Goal: Task Accomplishment & Management: Manage account settings

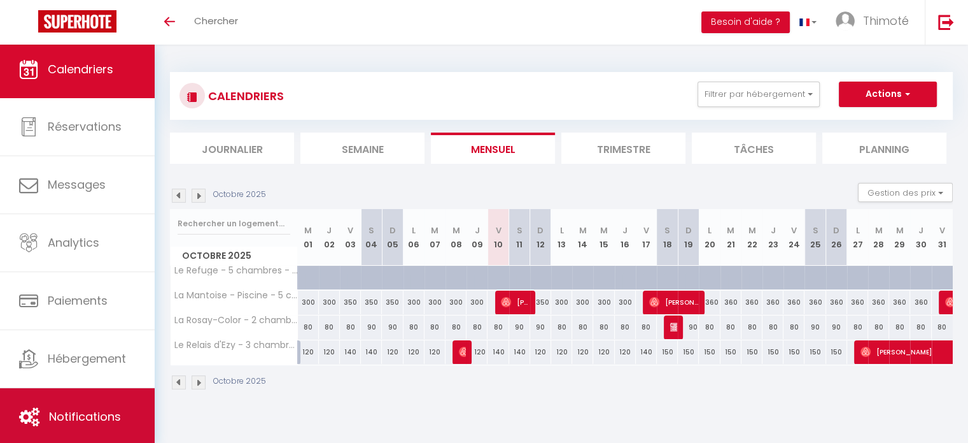
click at [79, 407] on link "Notifications" at bounding box center [77, 416] width 155 height 57
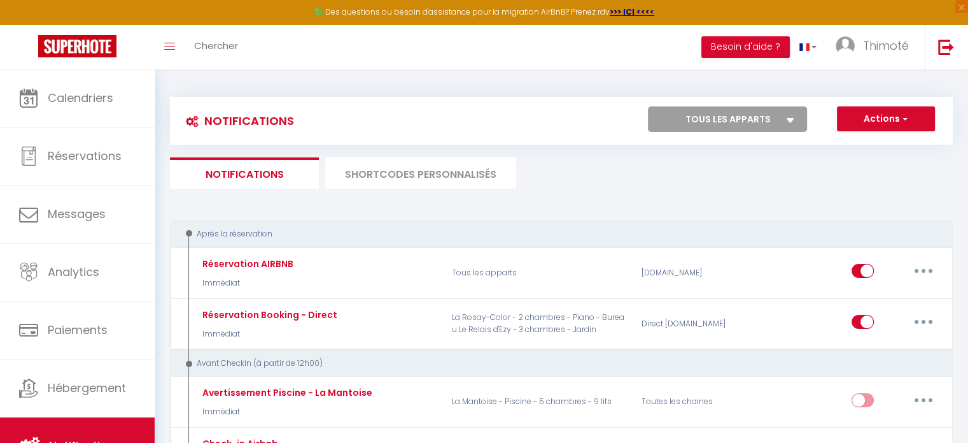
select select
checkbox input "false"
select select
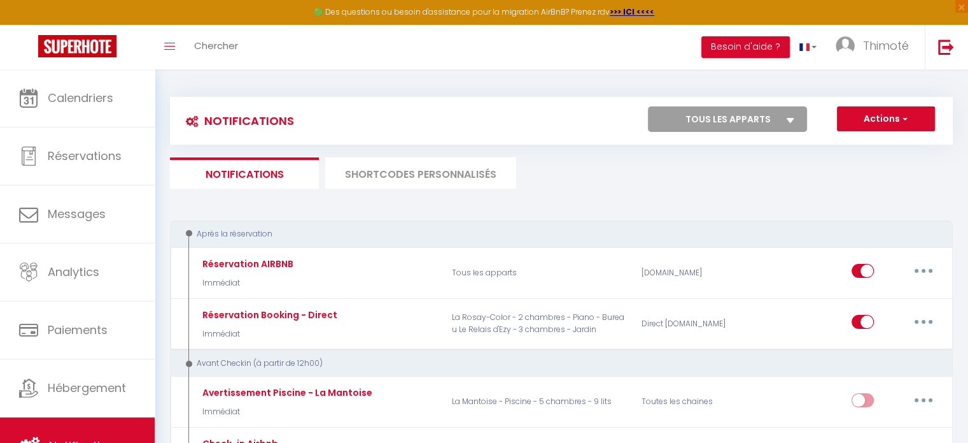
checkbox input "false"
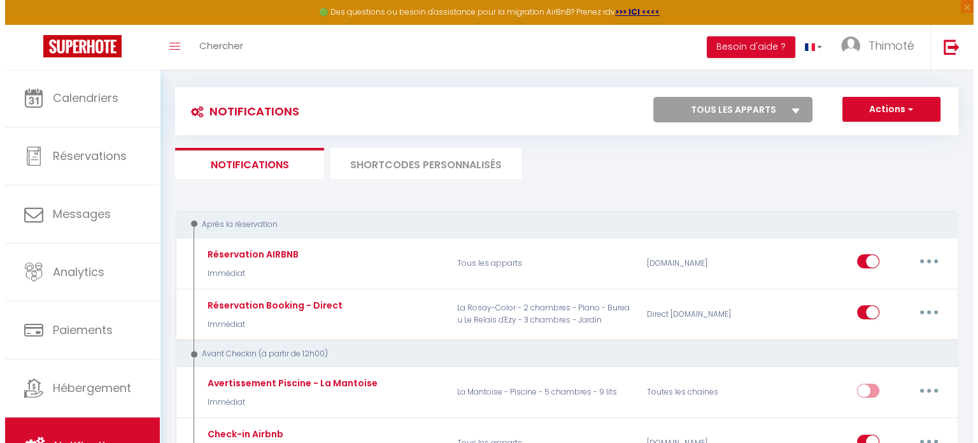
scroll to position [127, 0]
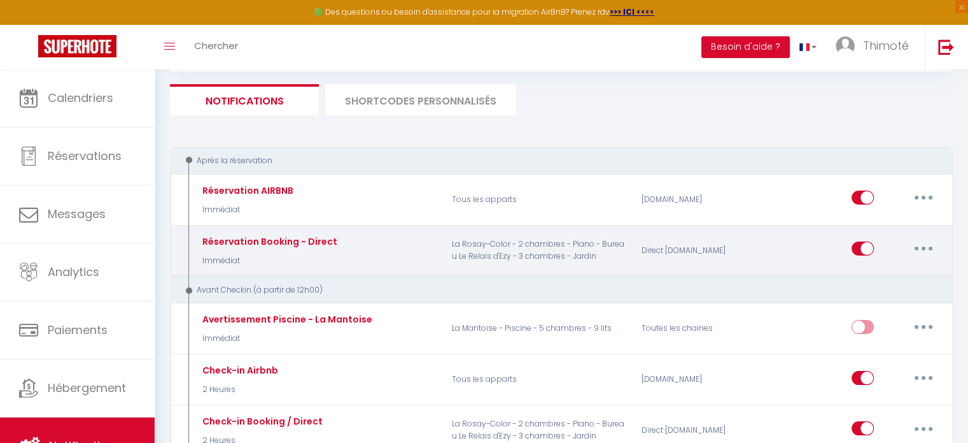
click at [926, 247] on button "button" at bounding box center [924, 248] width 36 height 20
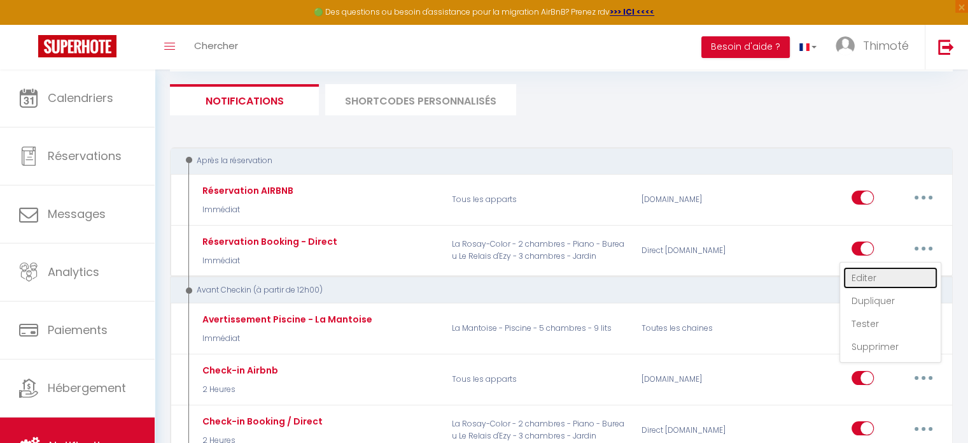
click at [894, 273] on link "Editer" at bounding box center [891, 278] width 94 height 22
type input "Réservation Booking - Direct"
select select "Immédiat"
select select
checkbox input "true"
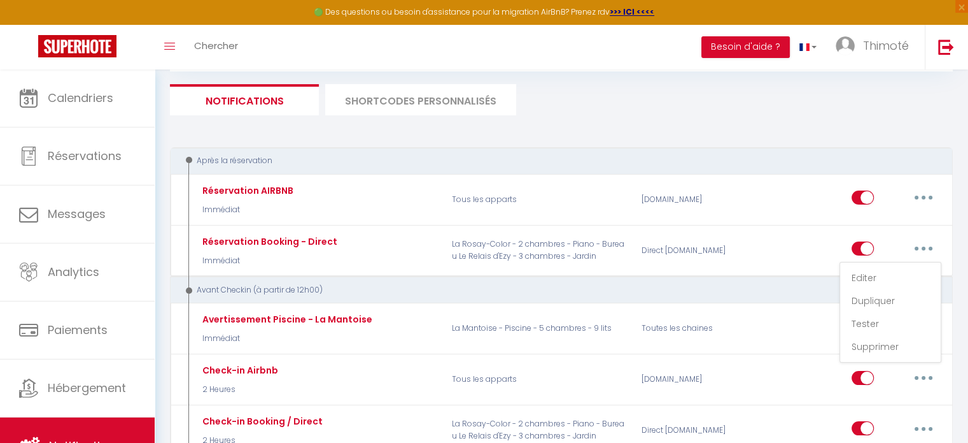
checkbox input "false"
radio input "true"
type input "Réservation"
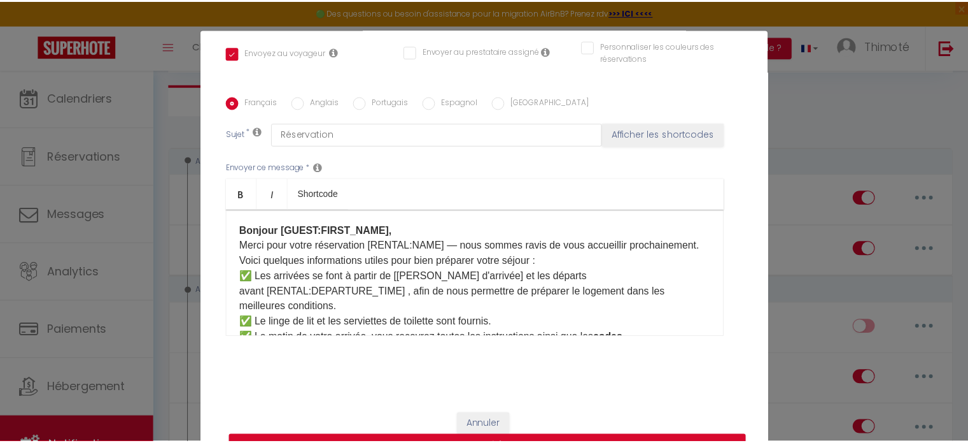
scroll to position [58, 0]
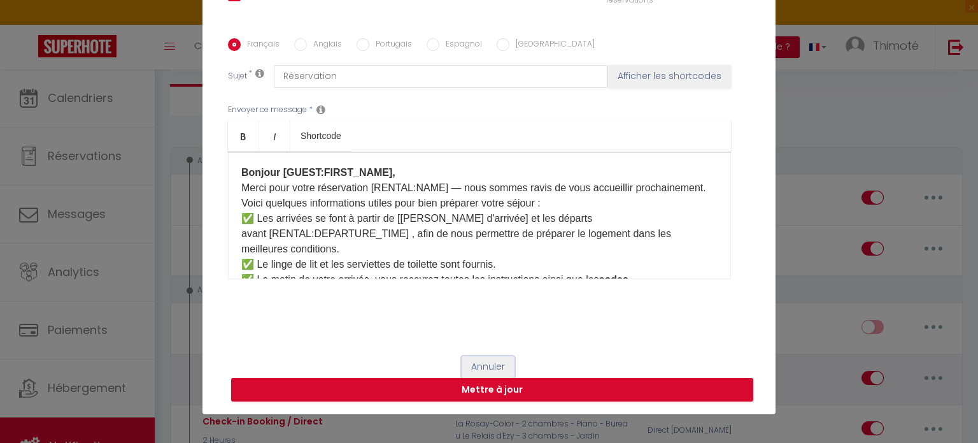
click at [479, 365] on button "Annuler" at bounding box center [488, 367] width 53 height 22
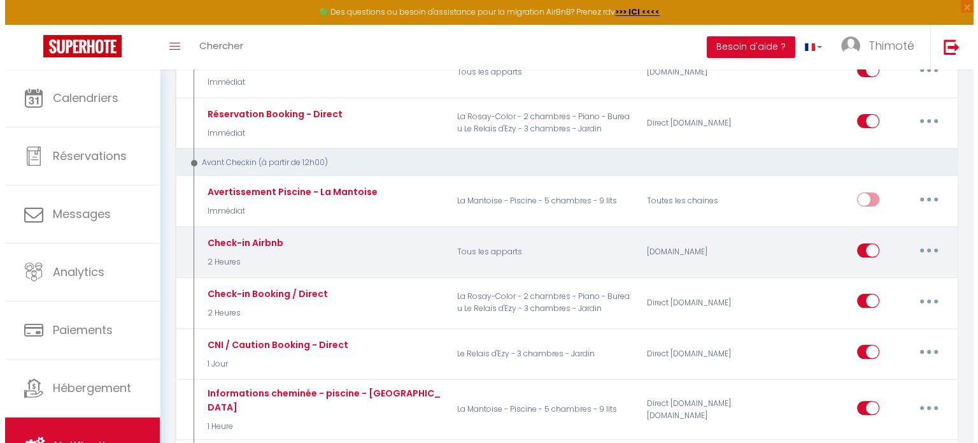
scroll to position [318, 0]
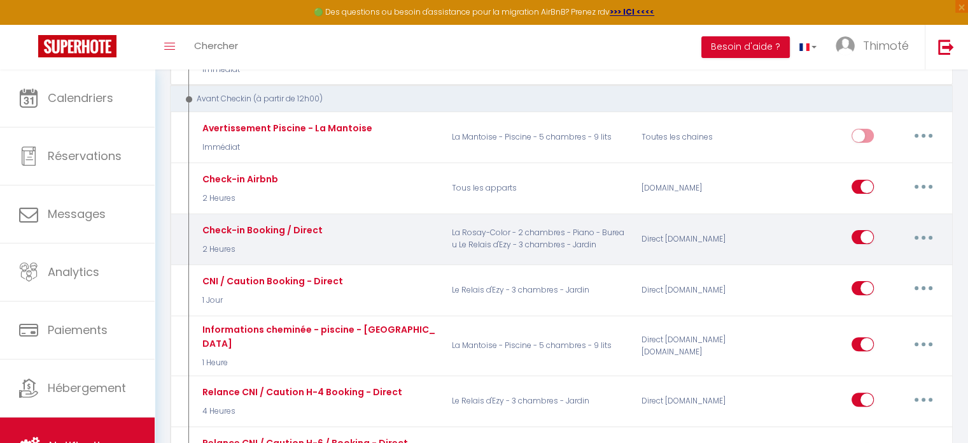
click at [931, 235] on button "button" at bounding box center [924, 237] width 36 height 20
click at [884, 264] on link "Editer" at bounding box center [891, 266] width 94 height 22
type input "Check-in Booking / Direct"
select select "2 Heures"
select select "if_deposit_is_paid"
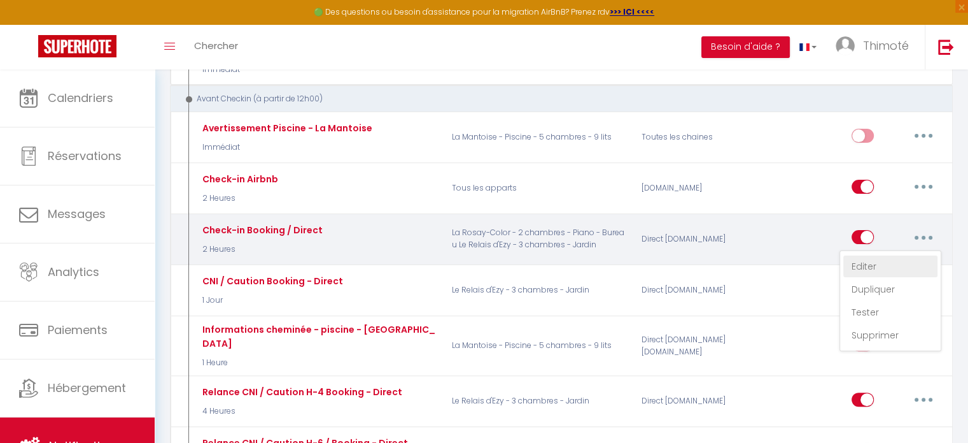
checkbox input "true"
checkbox input "false"
type input "Check-in Booking / Direct"
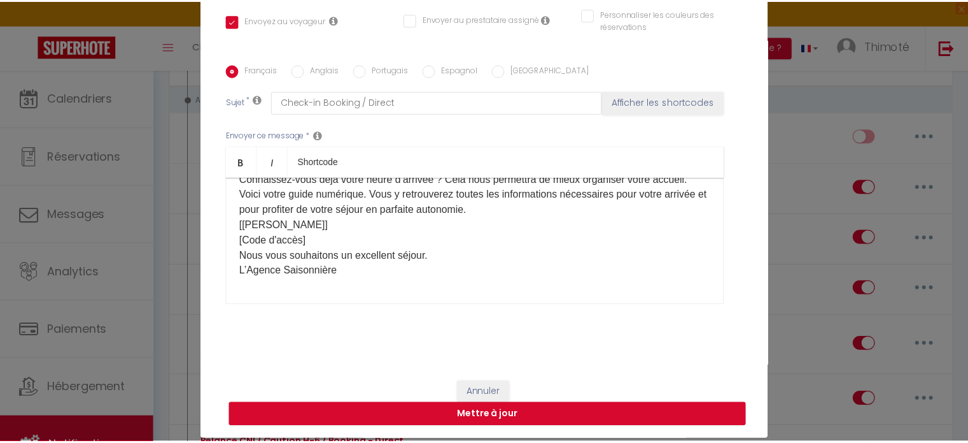
scroll to position [58, 0]
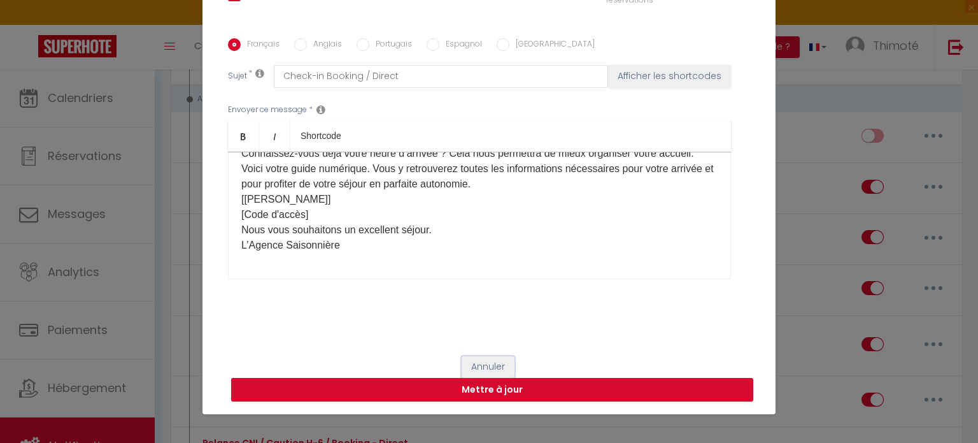
click at [483, 364] on button "Annuler" at bounding box center [488, 367] width 53 height 22
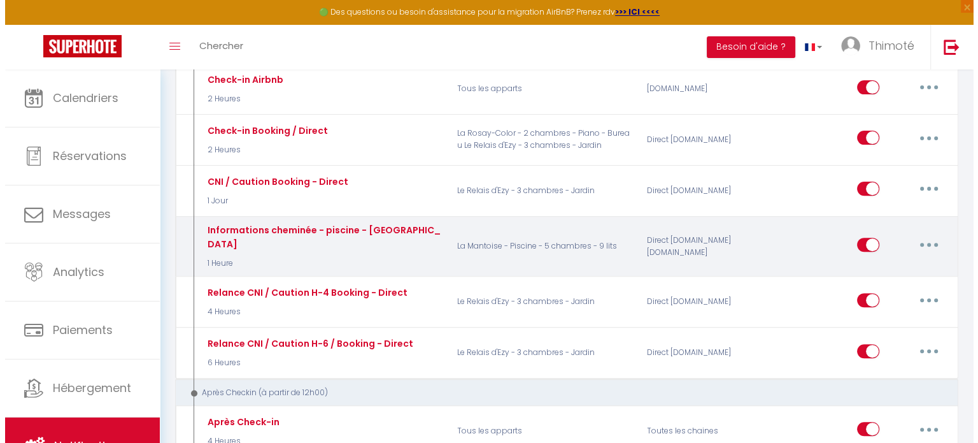
scroll to position [446, 0]
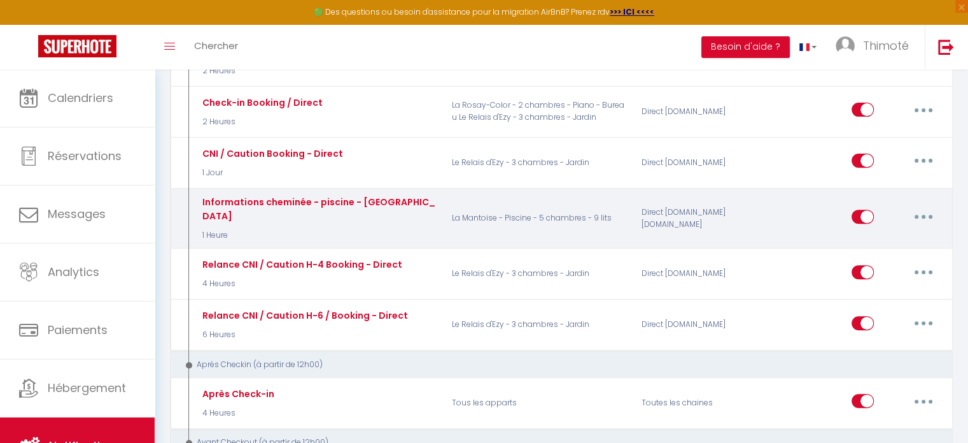
click at [923, 215] on icon "button" at bounding box center [924, 217] width 4 height 4
click at [889, 239] on link "Editer" at bounding box center [891, 245] width 94 height 22
type input "Informations cheminée - piscine - [GEOGRAPHIC_DATA]"
select select "1 Heure"
select select
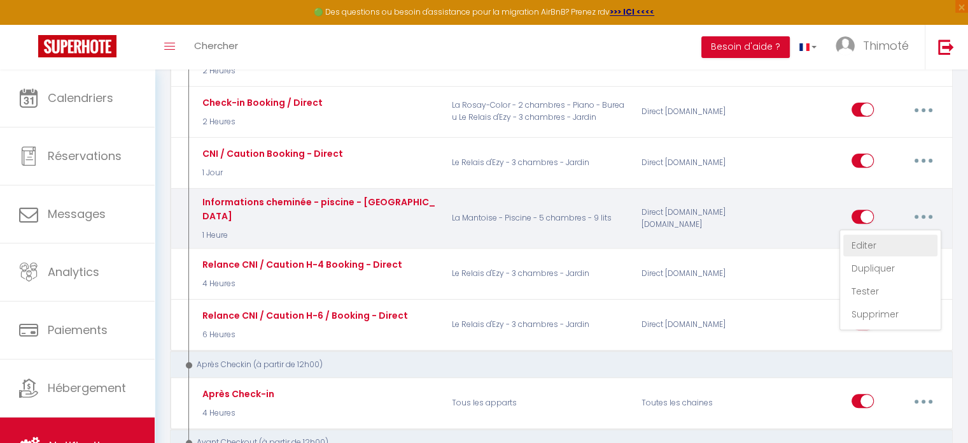
checkbox input "true"
checkbox input "false"
type input "Informations cheminée - piscine - [GEOGRAPHIC_DATA]"
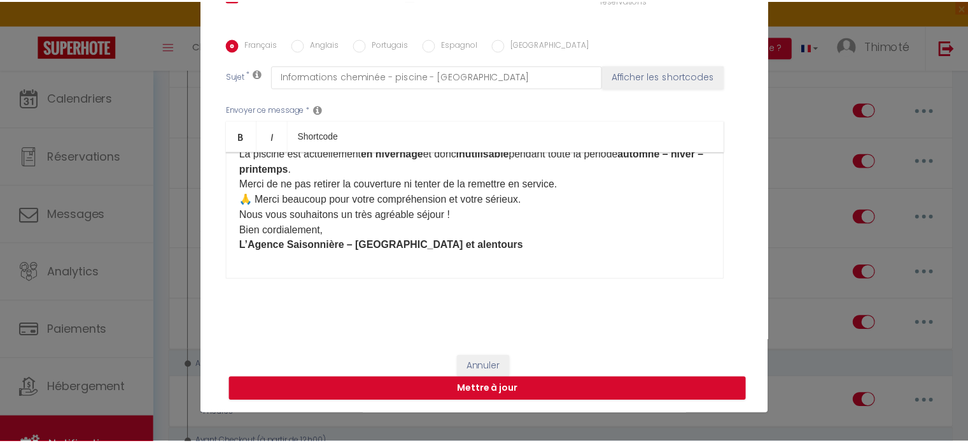
scroll to position [278, 0]
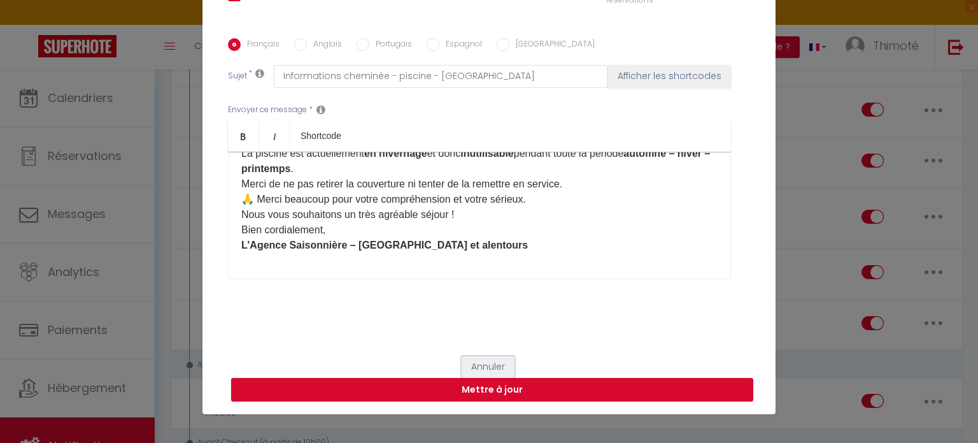
click at [484, 364] on button "Annuler" at bounding box center [488, 367] width 53 height 22
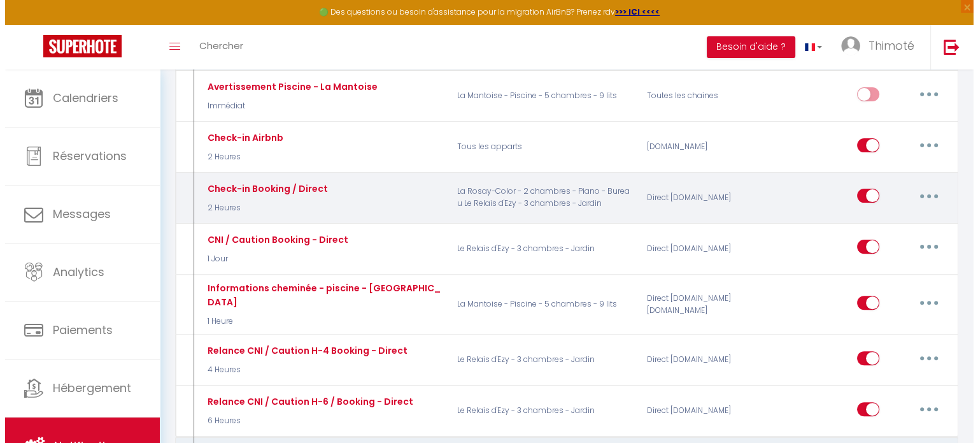
scroll to position [349, 0]
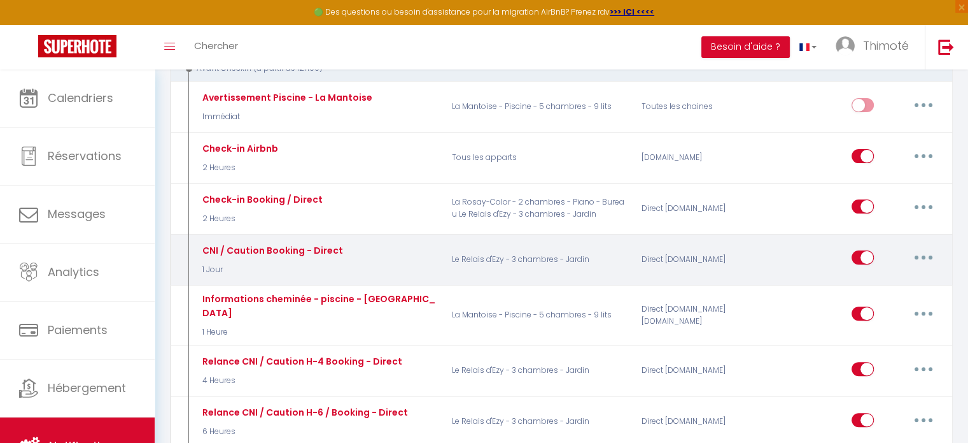
click at [930, 257] on button "button" at bounding box center [924, 257] width 36 height 20
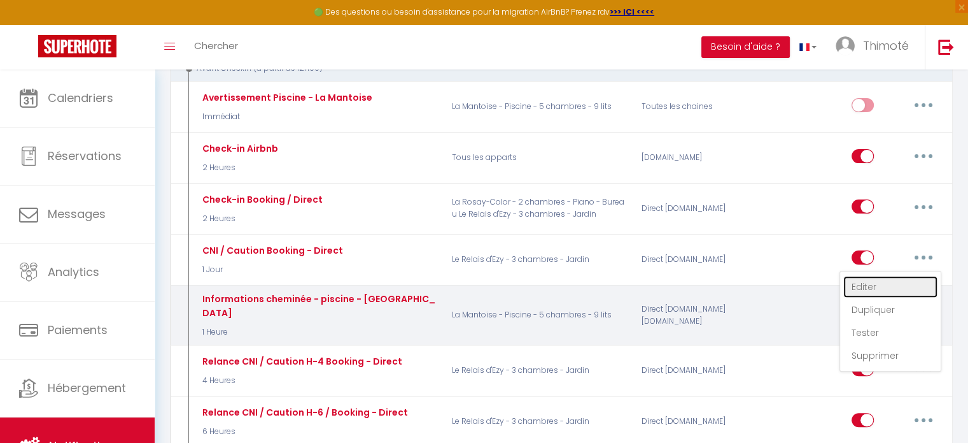
click at [856, 282] on link "Editer" at bounding box center [891, 287] width 94 height 22
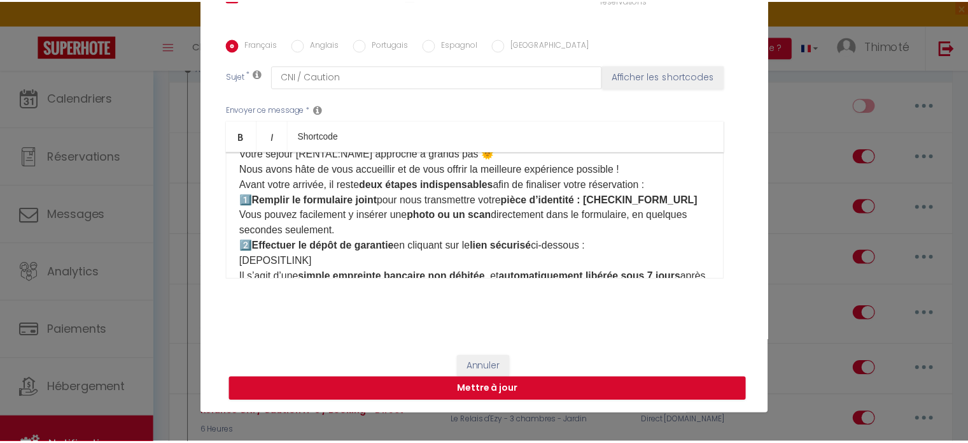
scroll to position [0, 0]
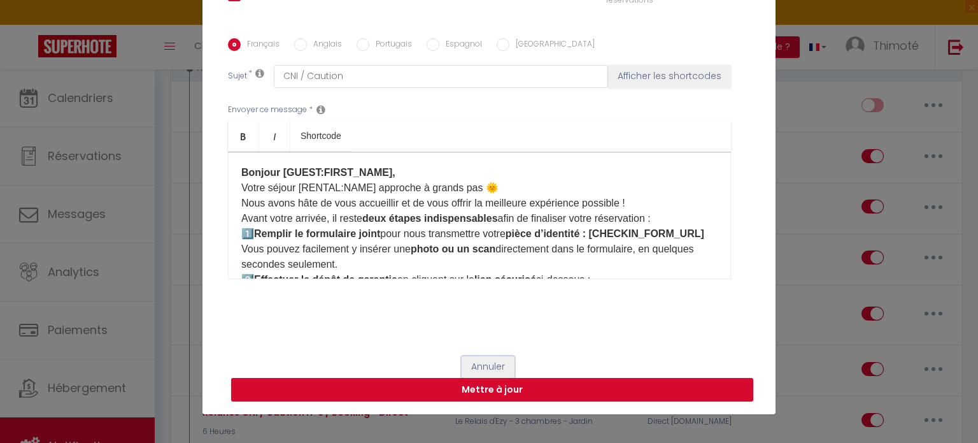
click at [472, 365] on button "Annuler" at bounding box center [488, 367] width 53 height 22
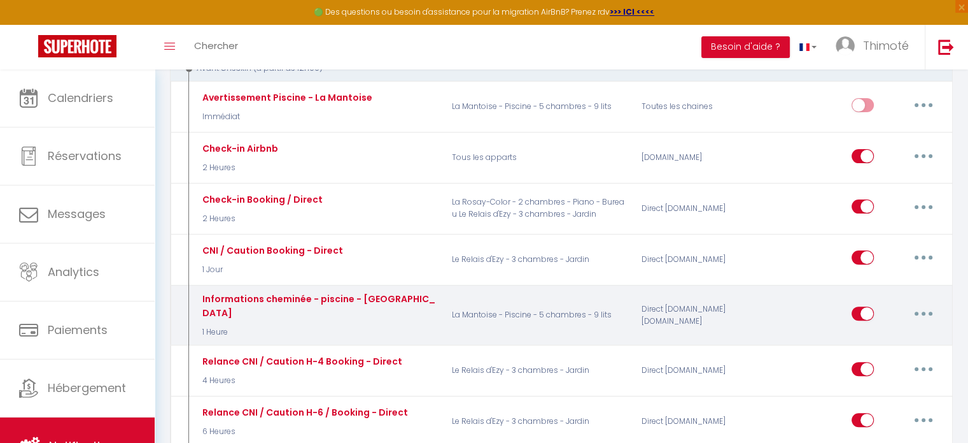
scroll to position [413, 0]
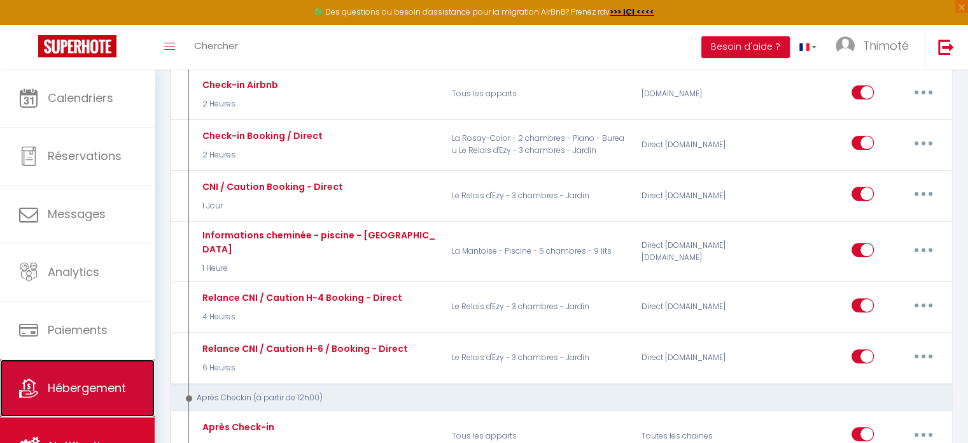
click at [73, 369] on link "Hébergement" at bounding box center [77, 387] width 155 height 57
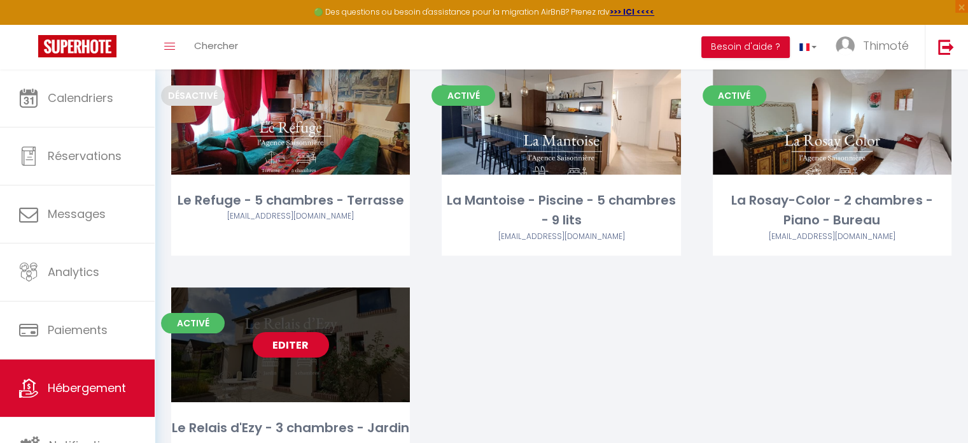
scroll to position [212, 0]
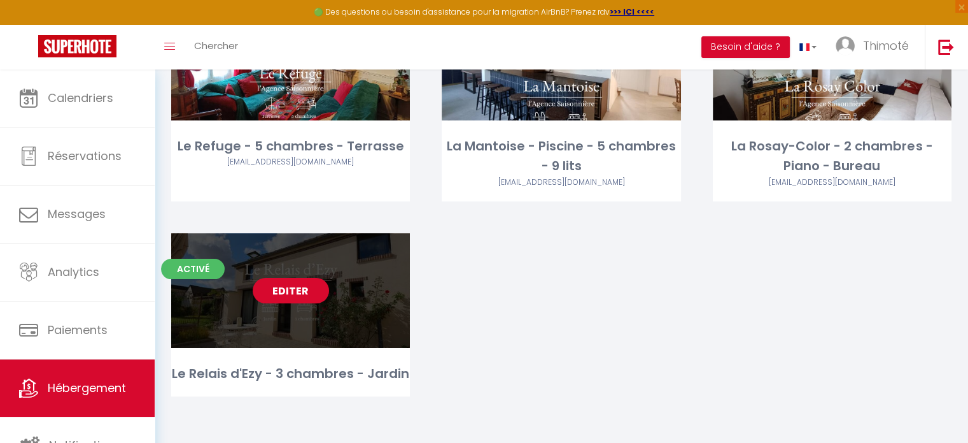
click at [287, 295] on link "Editer" at bounding box center [291, 290] width 76 height 25
click at [299, 290] on link "Editer" at bounding box center [291, 290] width 76 height 25
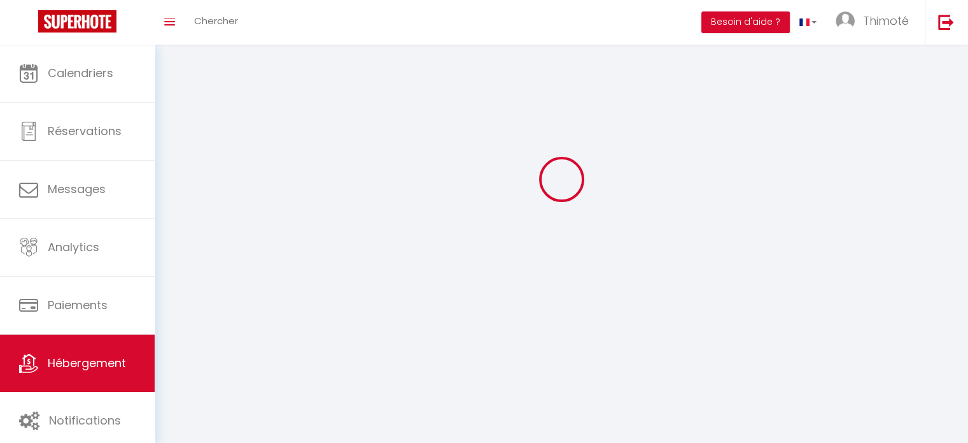
select select "1"
select select
select select "28"
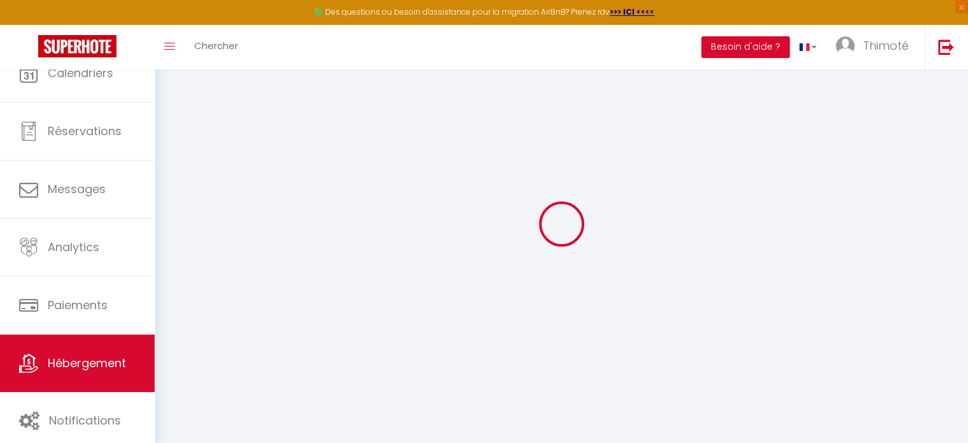
select select
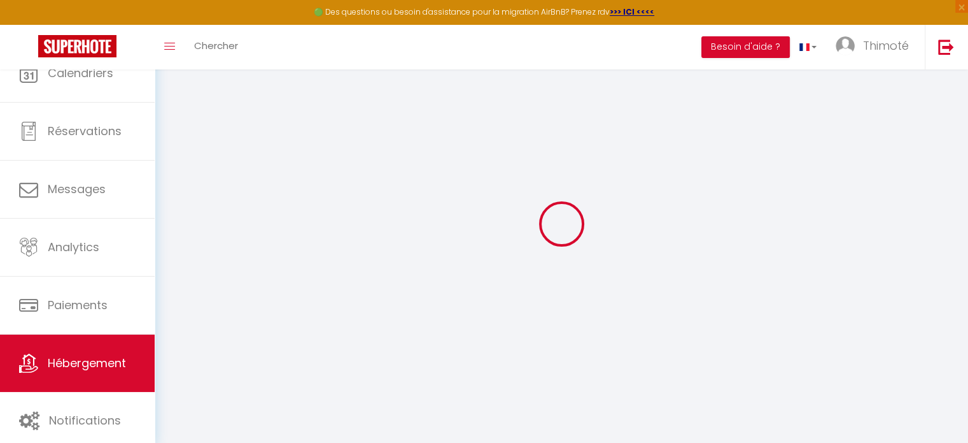
select select
checkbox input "false"
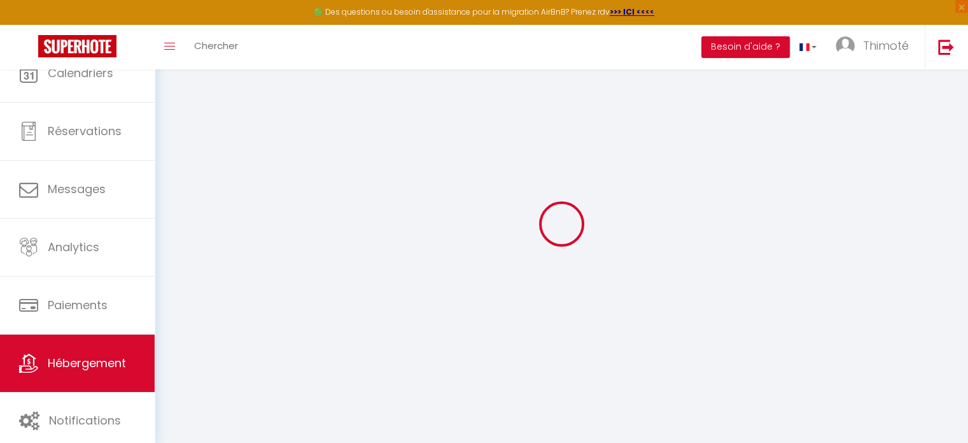
select select
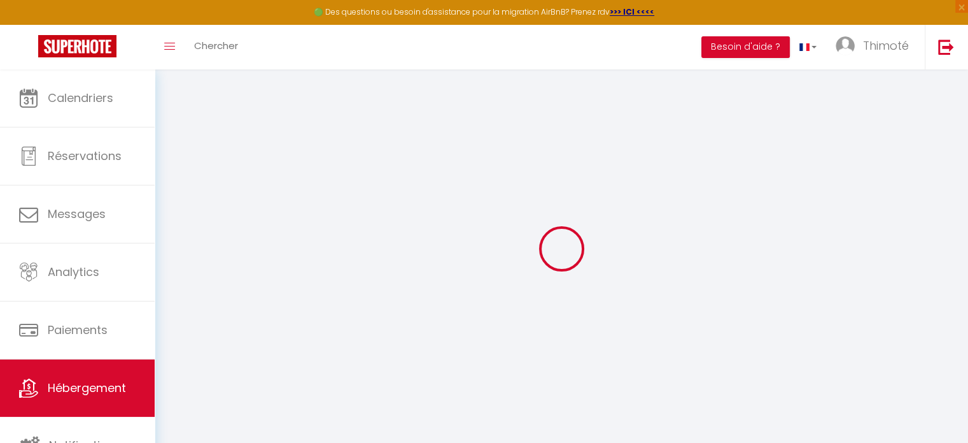
select select
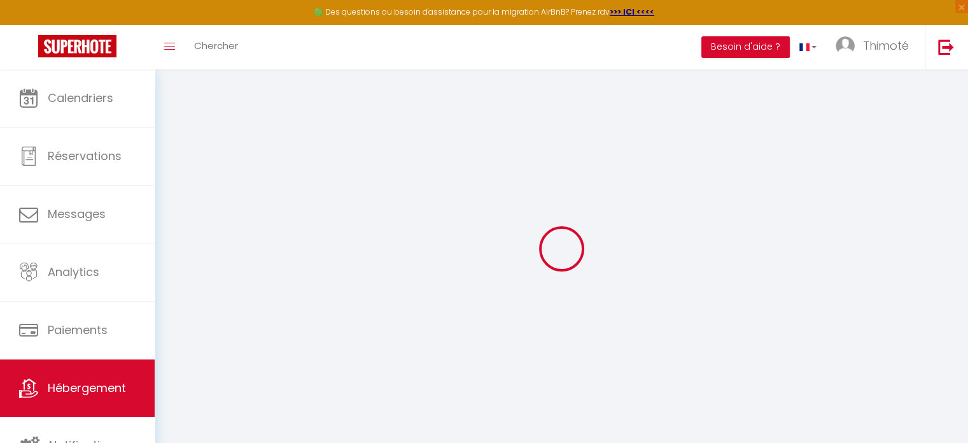
select select
checkbox input "false"
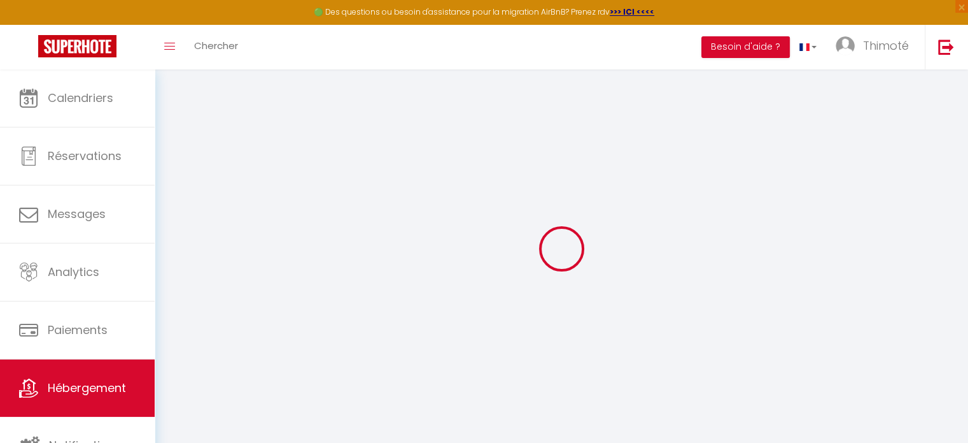
select select
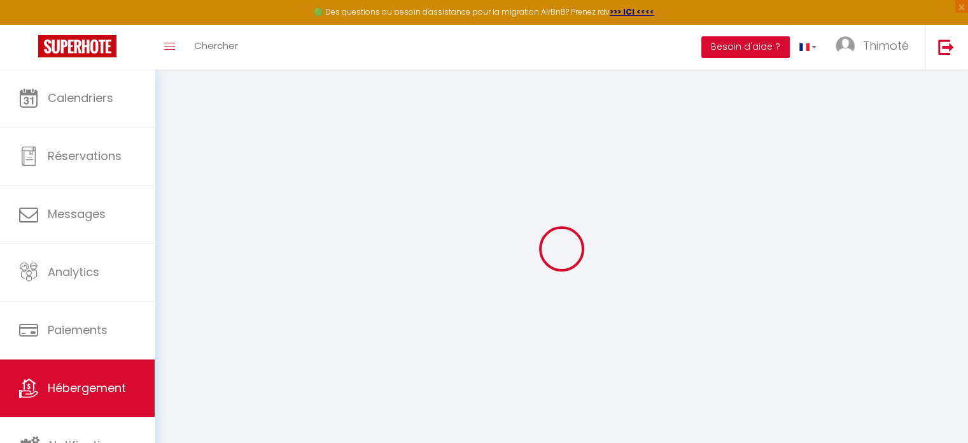
select select
checkbox input "false"
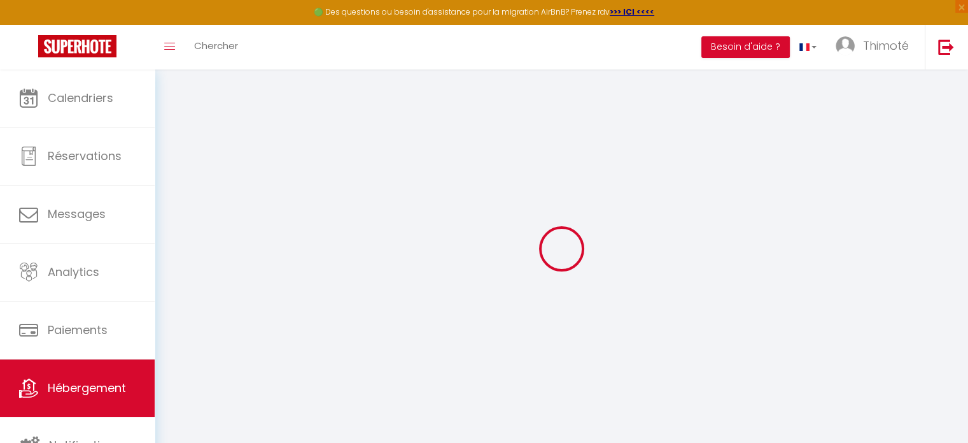
checkbox input "false"
select select
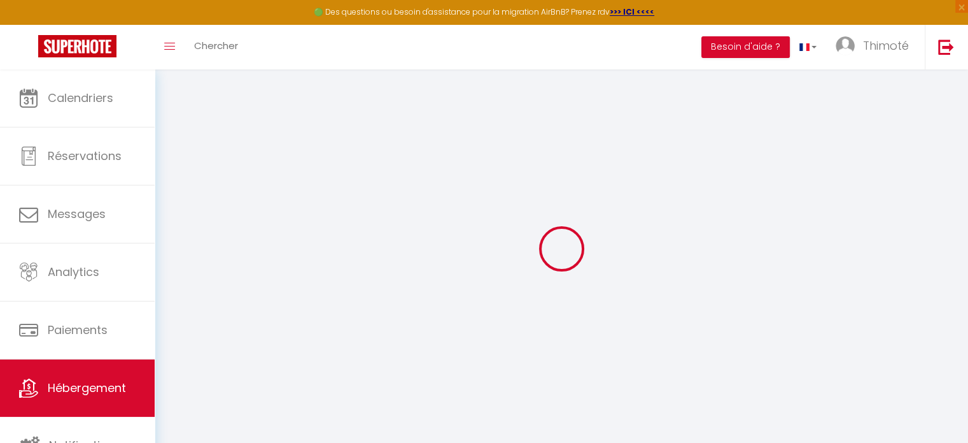
select select
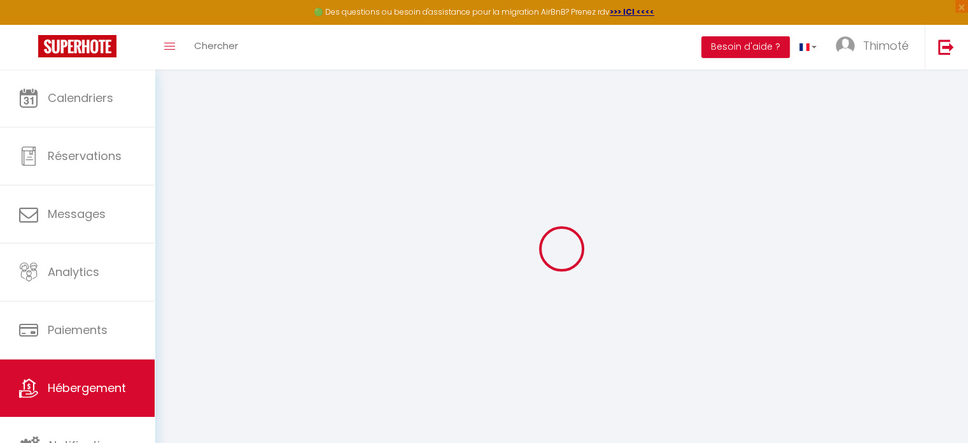
checkbox input "false"
select select
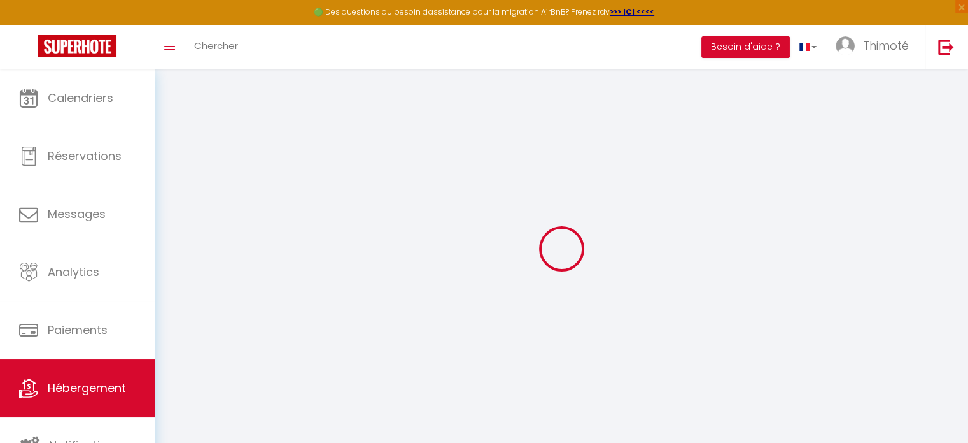
select select
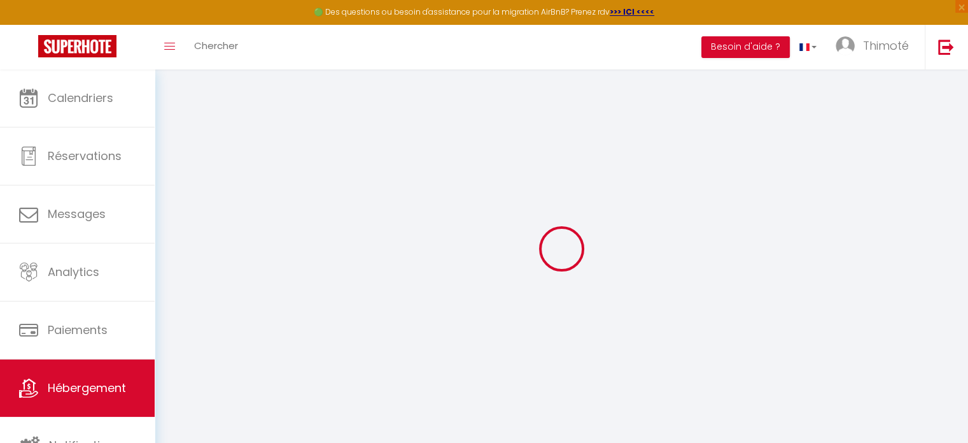
select select
checkbox input "false"
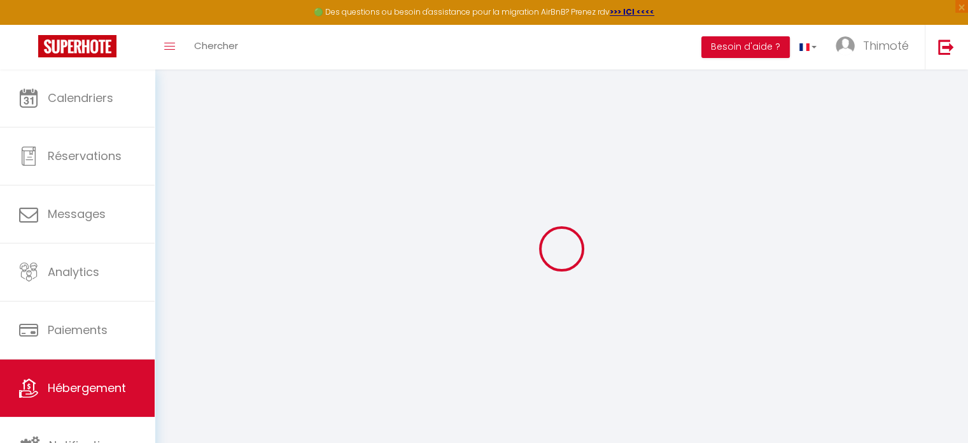
checkbox input "false"
select select
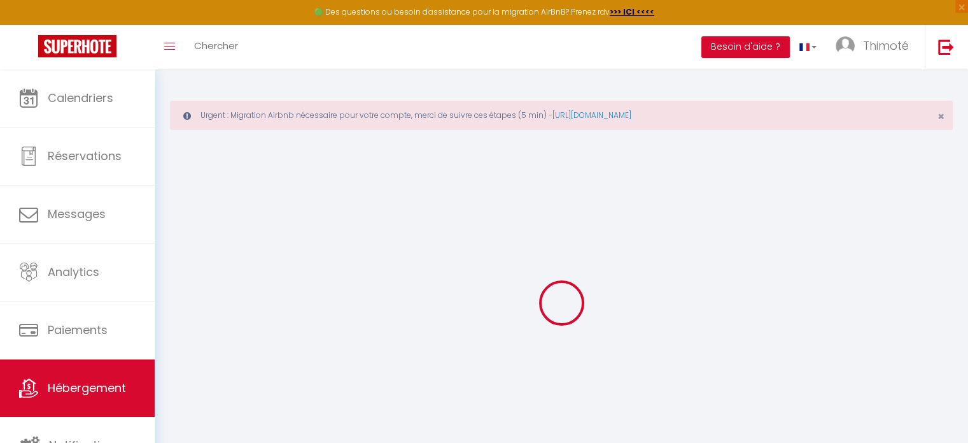
type input "Le Relais d'Ezy - 3 chambres - Jardin"
type input "Thibaut"
type input "Machet De La Martinière"
type input "12 allée [PERSON_NAME]"
type input "92300"
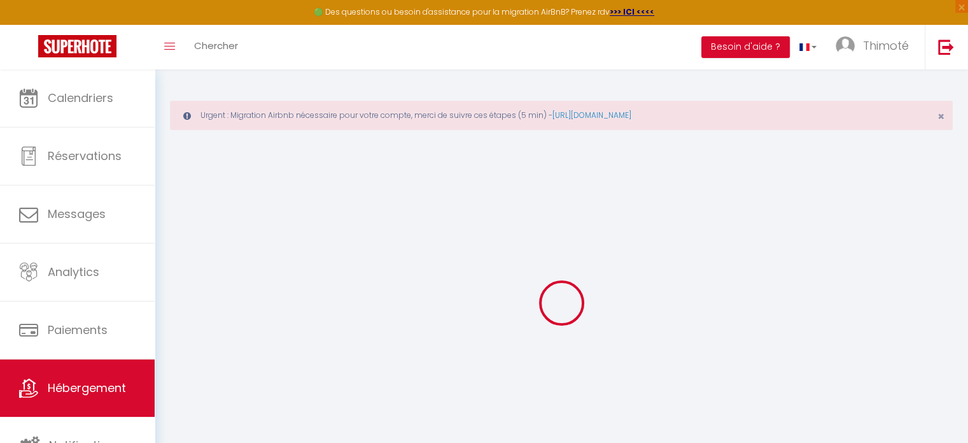
type input "Levallois Perret"
select select "houses"
select select "6"
select select "3"
select select "2"
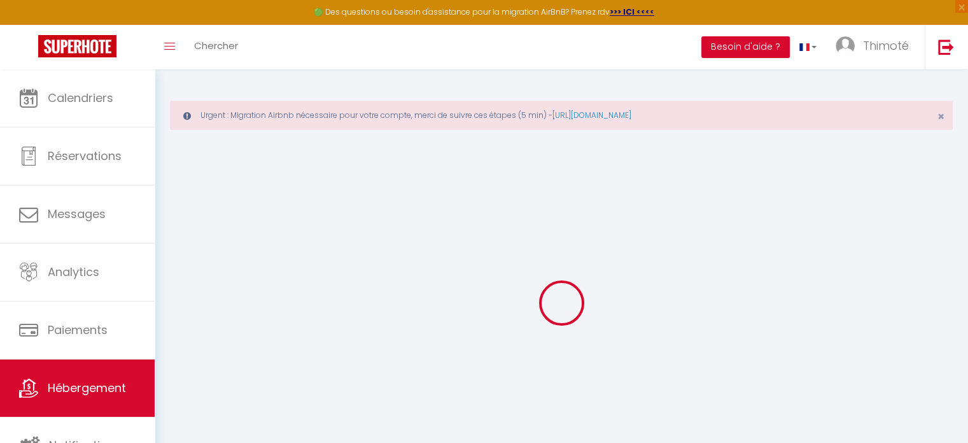
type input "120"
type input "500"
select select
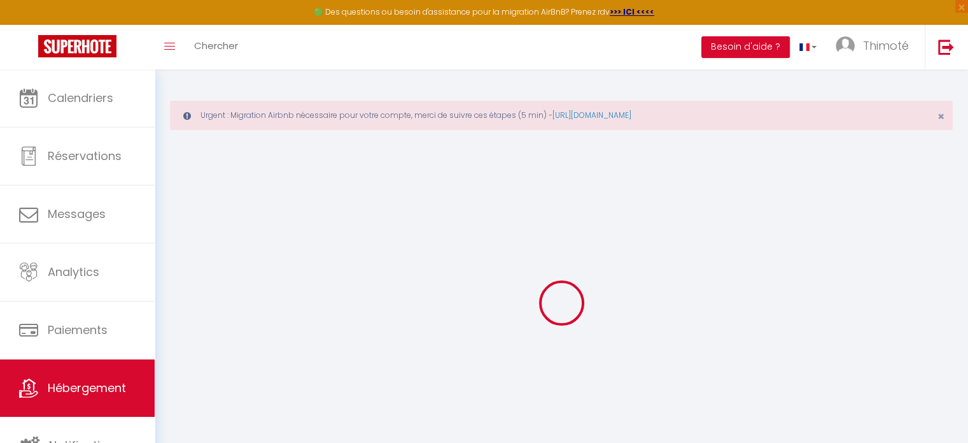
select select
type input "[STREET_ADDRESS]"
type input "27530"
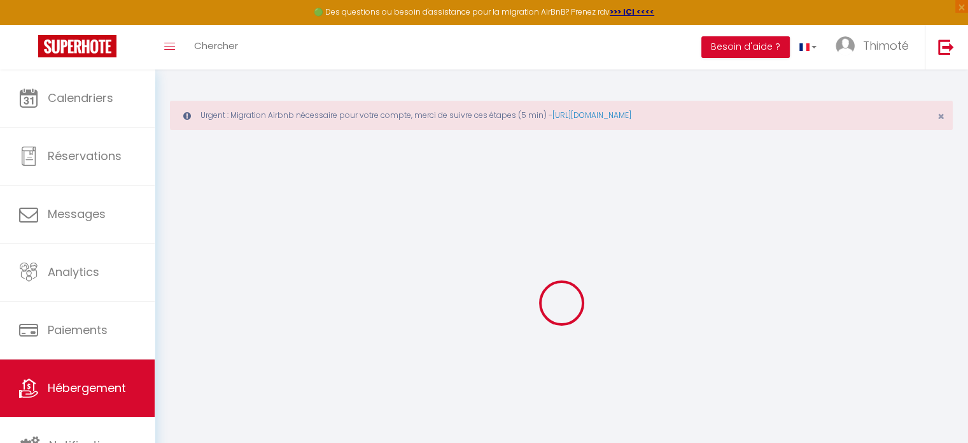
type input "Ézy-[GEOGRAPHIC_DATA]"
type input "[EMAIL_ADDRESS][DOMAIN_NAME]"
select select "16218"
checkbox input "false"
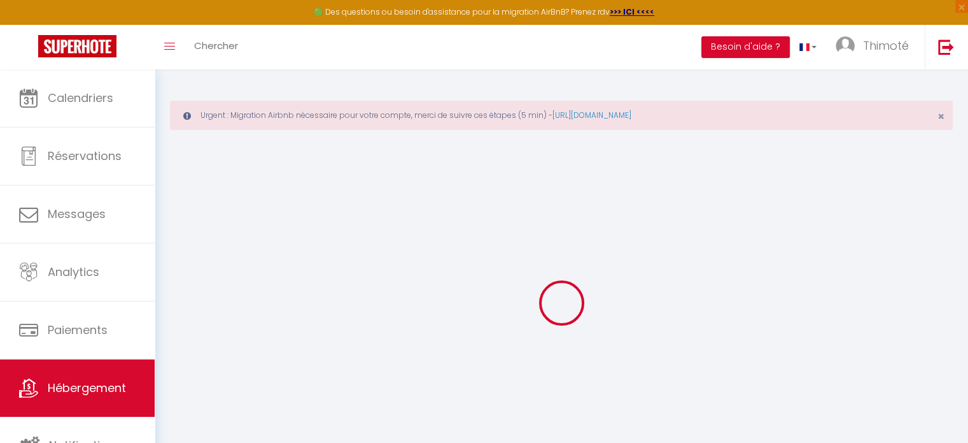
checkbox input "false"
type input "0"
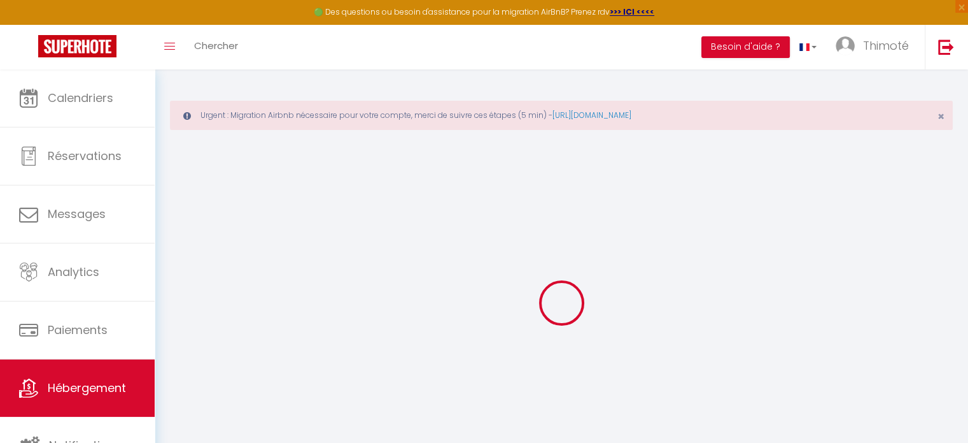
type input "0"
checkbox input "false"
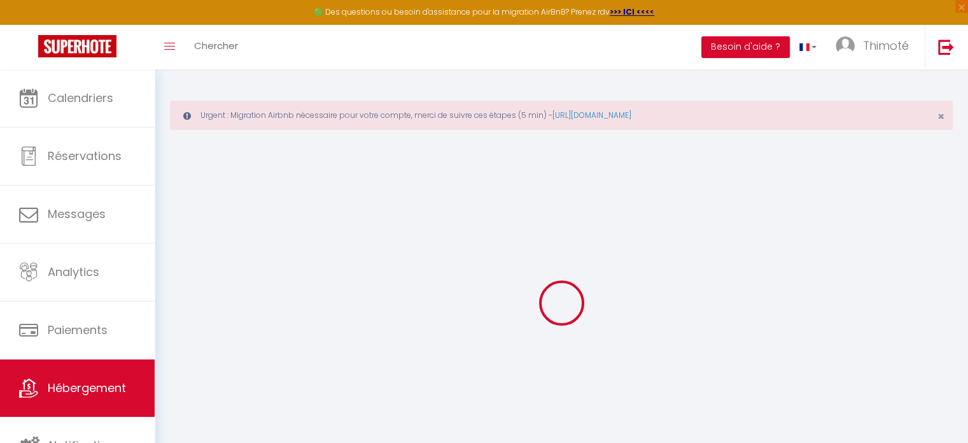
select select "15:00"
select select "23:45"
select select "11:00"
select select "30"
select select "120"
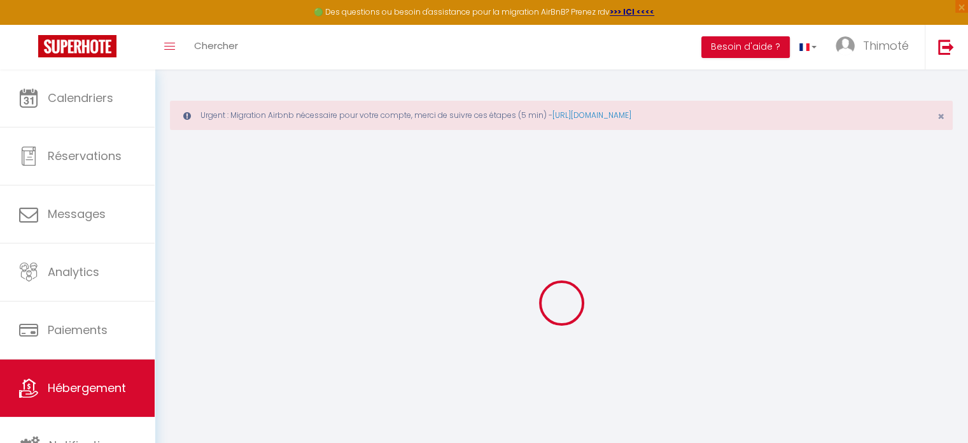
checkbox input "false"
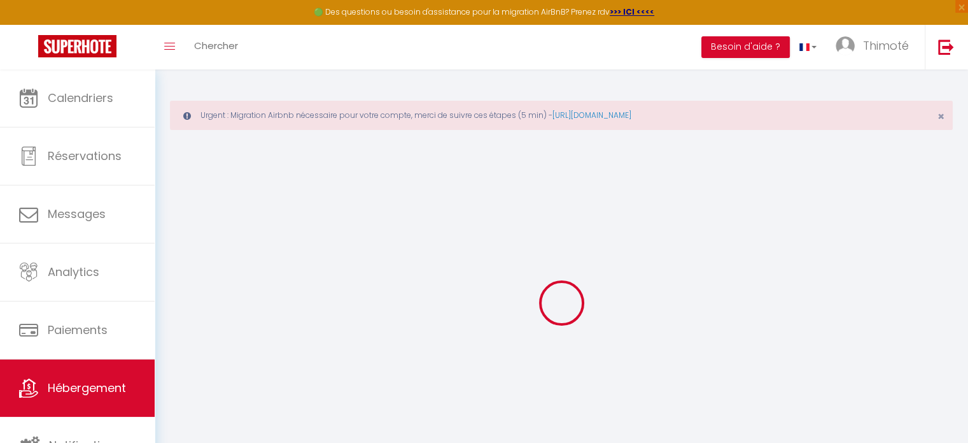
checkbox input "false"
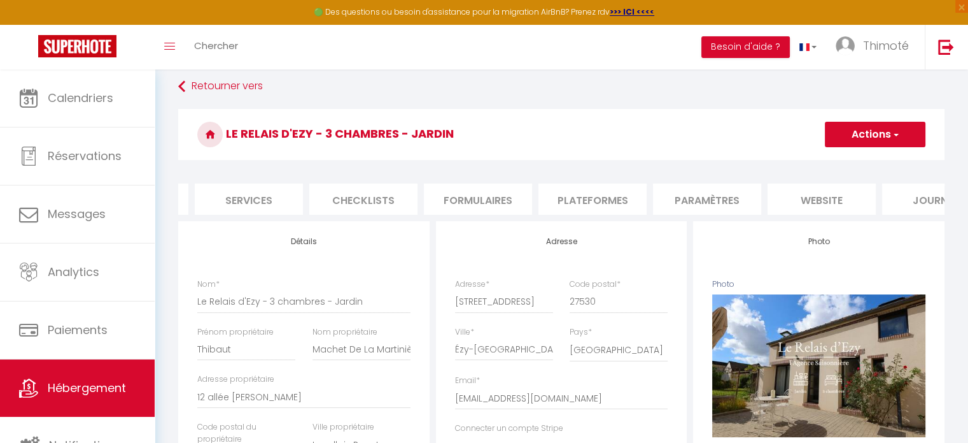
scroll to position [0, 379]
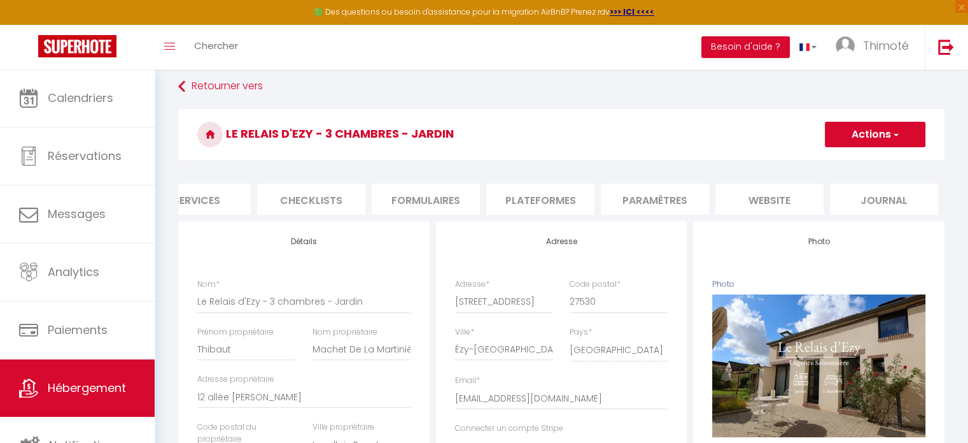
click at [749, 199] on li "website" at bounding box center [770, 198] width 108 height 31
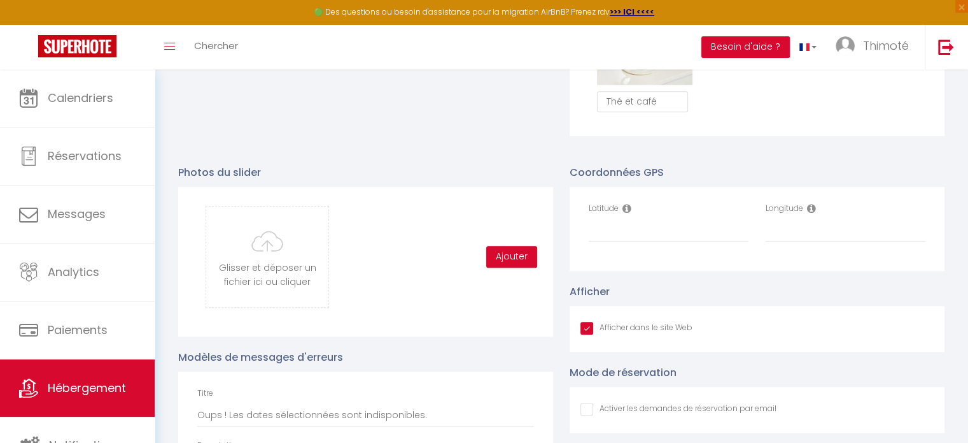
scroll to position [1401, 0]
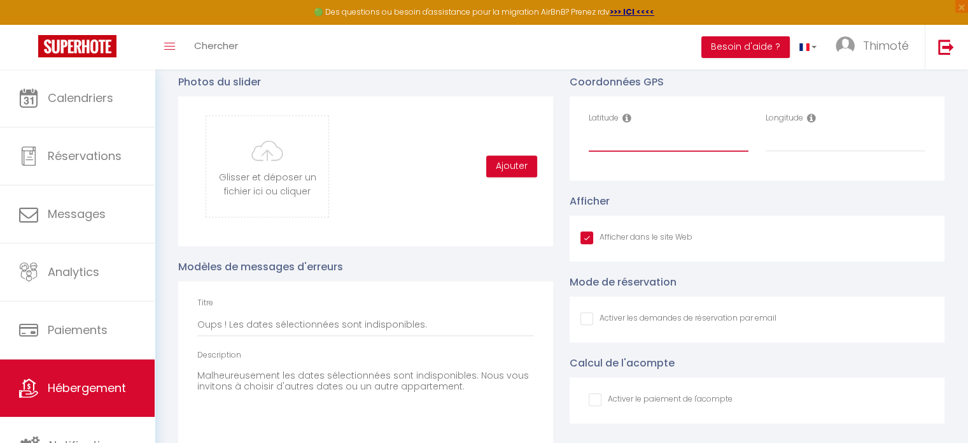
click at [601, 146] on input "Latitude" at bounding box center [669, 140] width 160 height 23
paste input "48.8652133"
type input "48.8652133"
click at [782, 152] on input "Longitude" at bounding box center [846, 140] width 160 height 23
paste input "1.4177884"
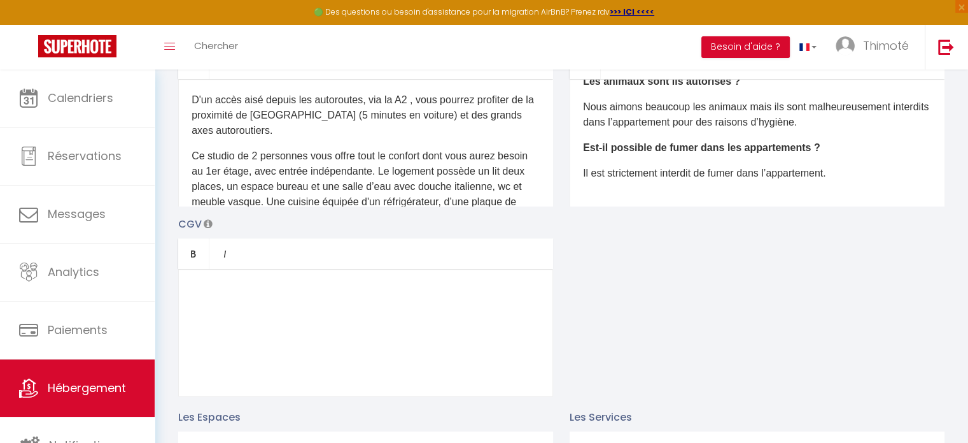
scroll to position [64, 0]
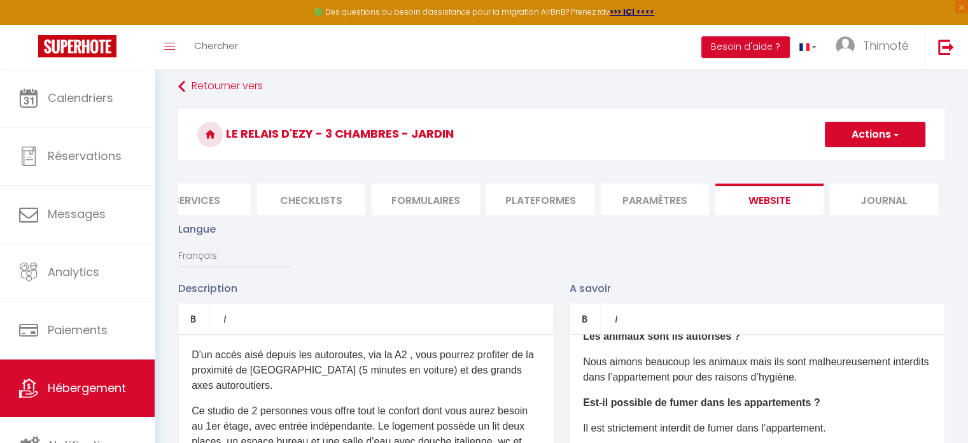
type input "1.4177884"
click at [868, 140] on button "Actions" at bounding box center [875, 134] width 101 height 25
click at [863, 158] on input "Enregistrer" at bounding box center [860, 162] width 47 height 13
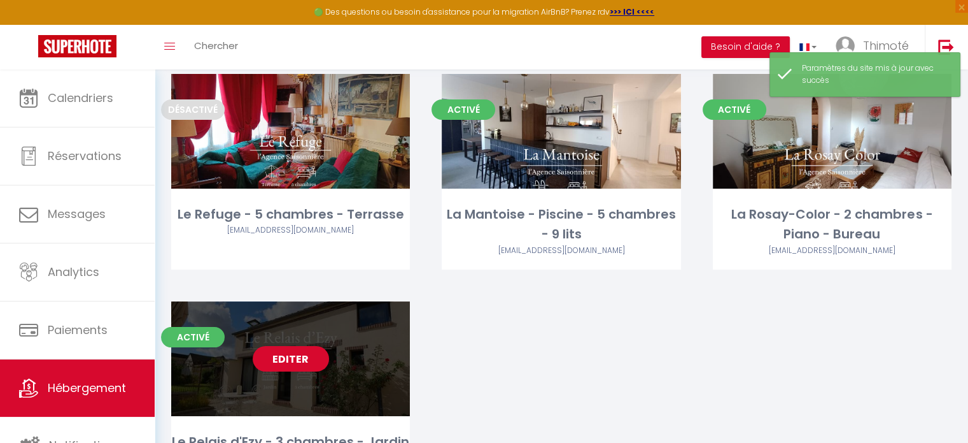
scroll to position [212, 0]
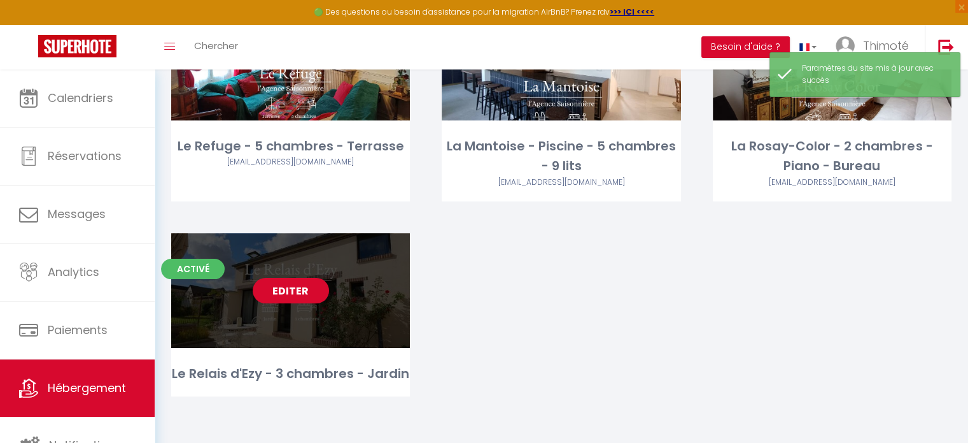
click at [305, 284] on link "Editer" at bounding box center [291, 290] width 76 height 25
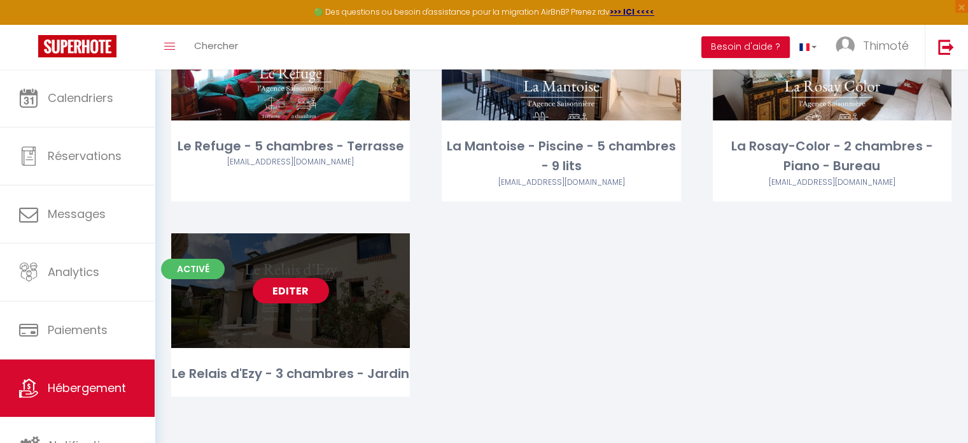
click at [288, 292] on link "Editer" at bounding box center [291, 290] width 76 height 25
select select "3"
select select "2"
select select "1"
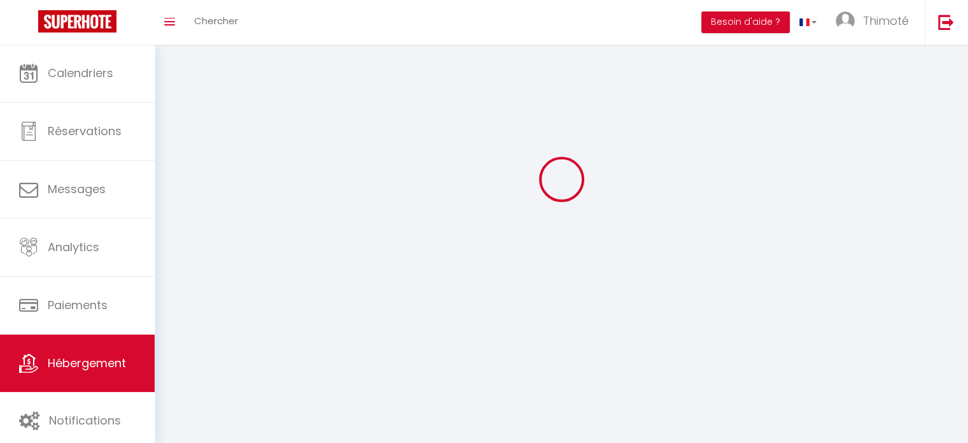
select select
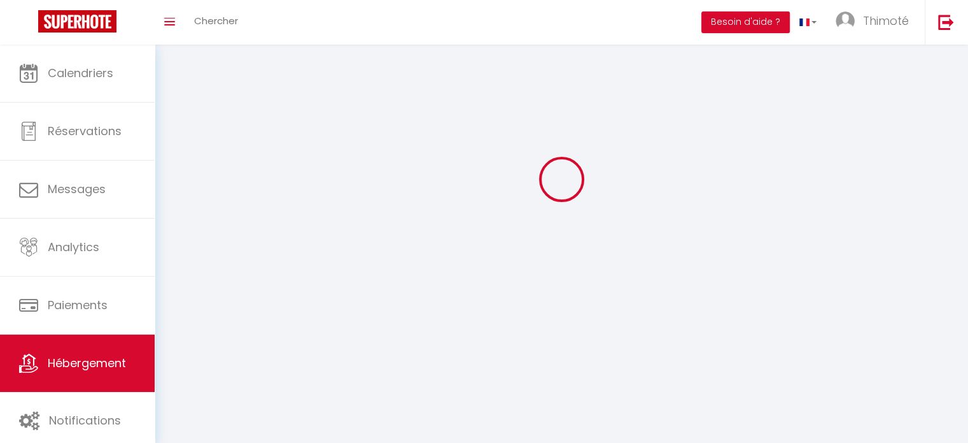
select select
checkbox input "false"
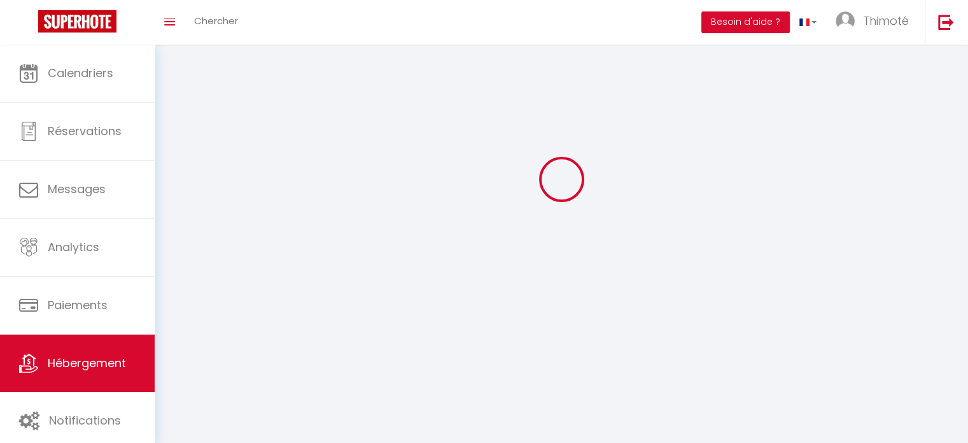
select select
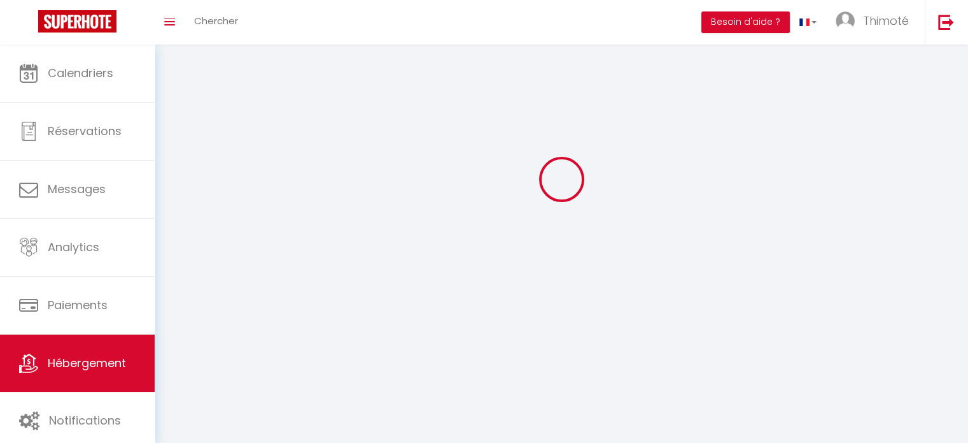
select select
checkbox input "false"
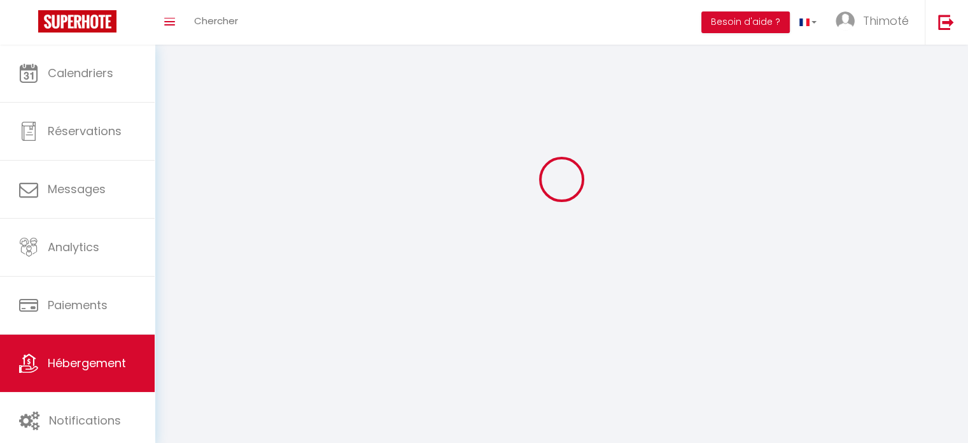
checkbox input "false"
select select
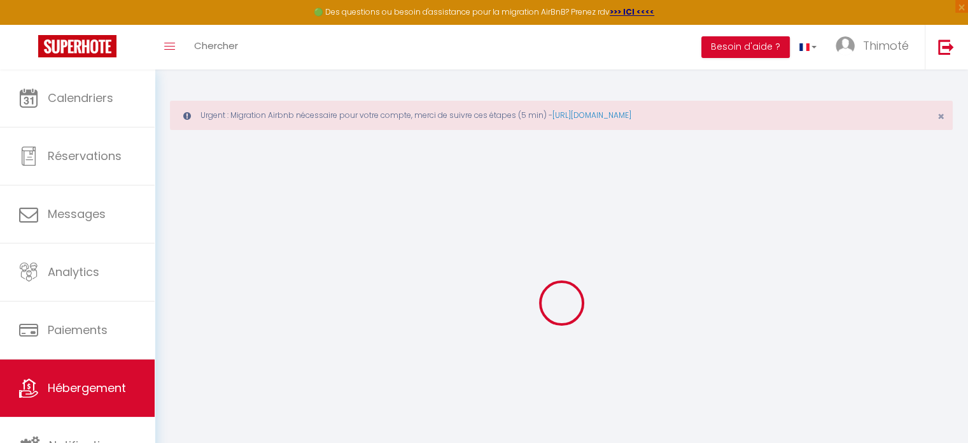
type input "Oups ! Les dates sélectionnées sont indisponibles."
type textarea "Malheureusement les dates sélectionnées sont indisponibles. Nous vous invitons …"
type input "48.8652133"
type input "1.4177884"
checkbox input "true"
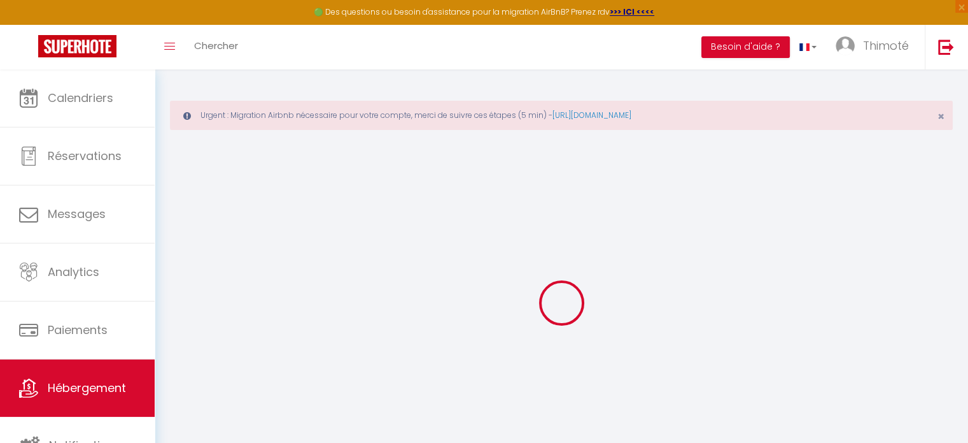
checkbox input "false"
select select
checkbox input "false"
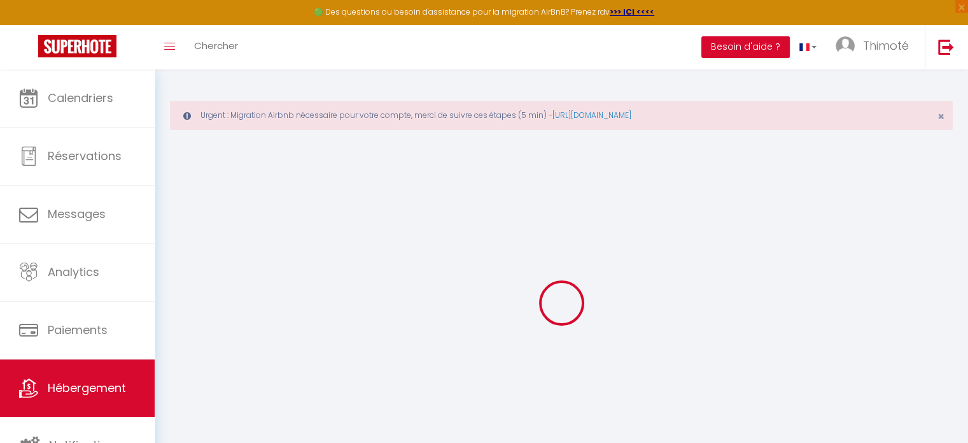
checkbox input "false"
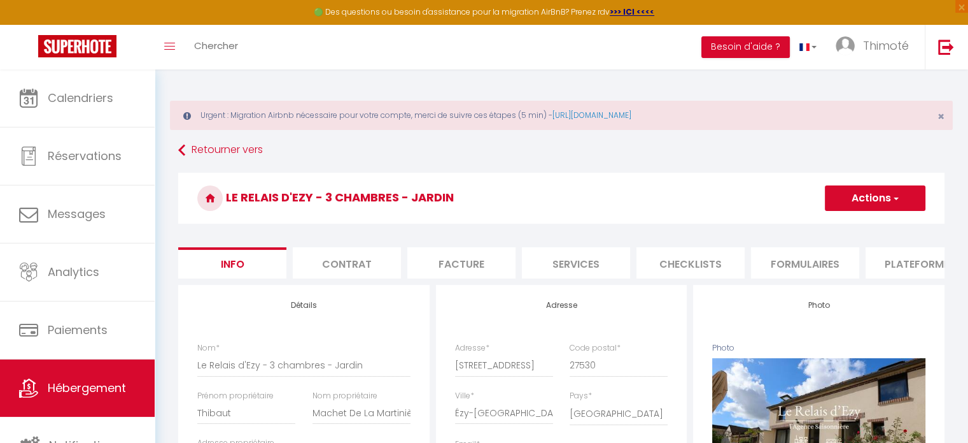
checkbox input "false"
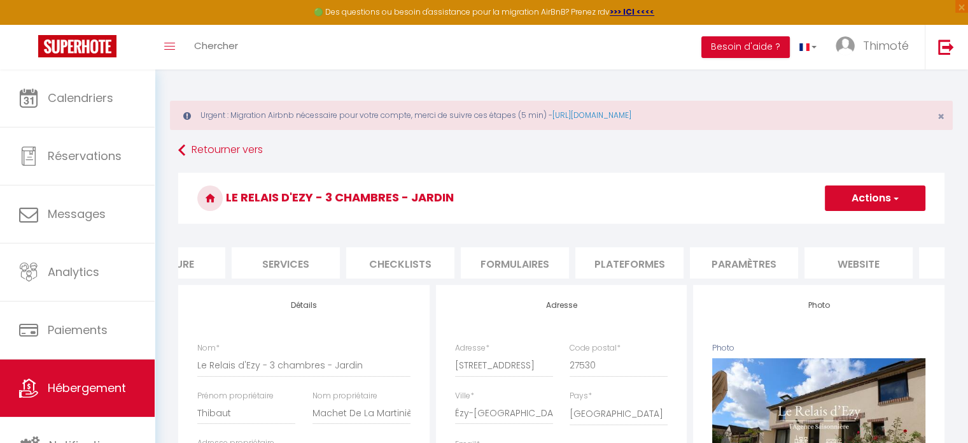
scroll to position [0, 379]
click at [781, 270] on li "website" at bounding box center [770, 262] width 108 height 31
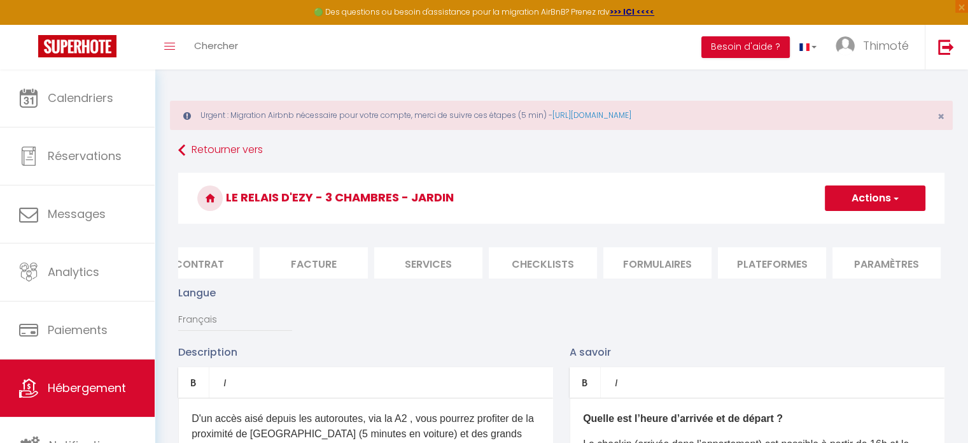
scroll to position [0, 143]
click at [441, 262] on li "Services" at bounding box center [433, 262] width 108 height 31
select select
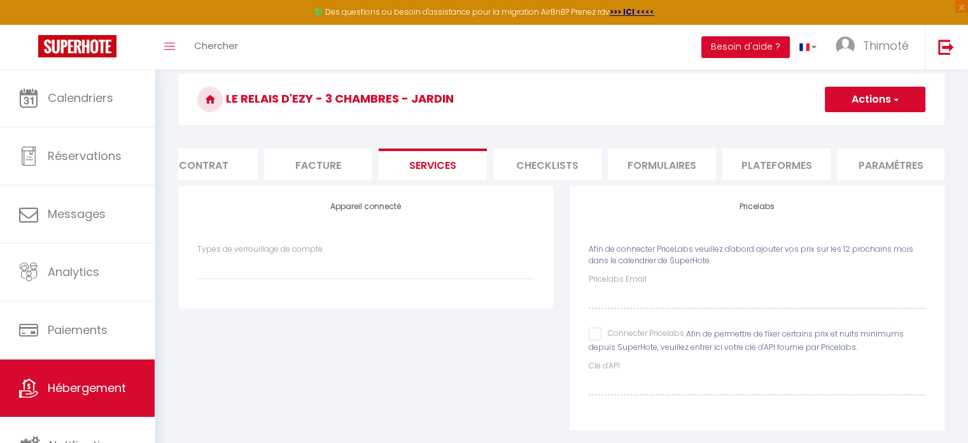
scroll to position [127, 0]
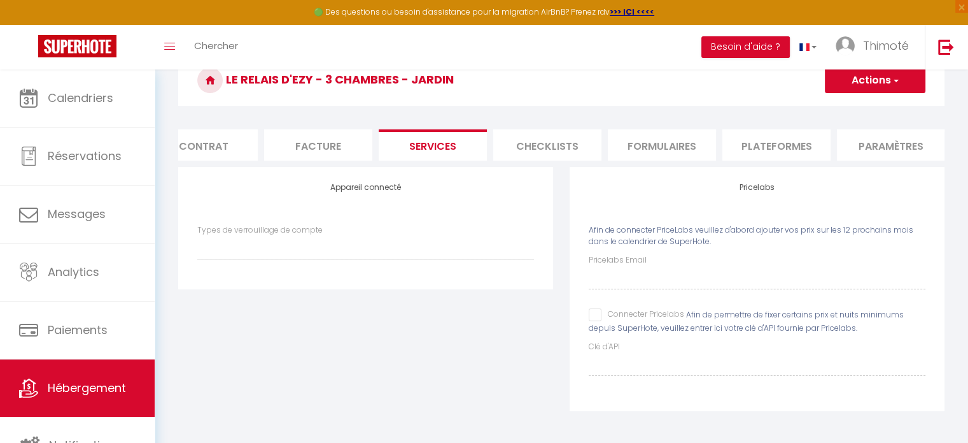
click at [591, 316] on input "Connecter Pricelabs" at bounding box center [637, 314] width 96 height 13
checkbox input "true"
select select
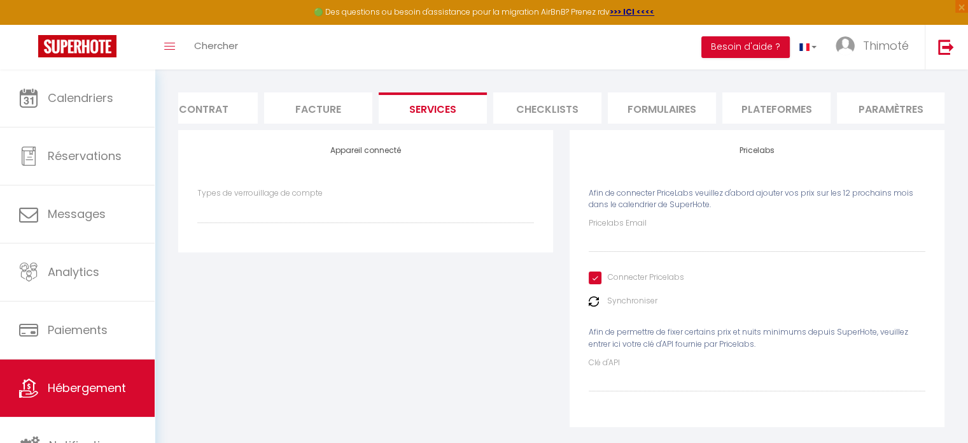
scroll to position [180, 0]
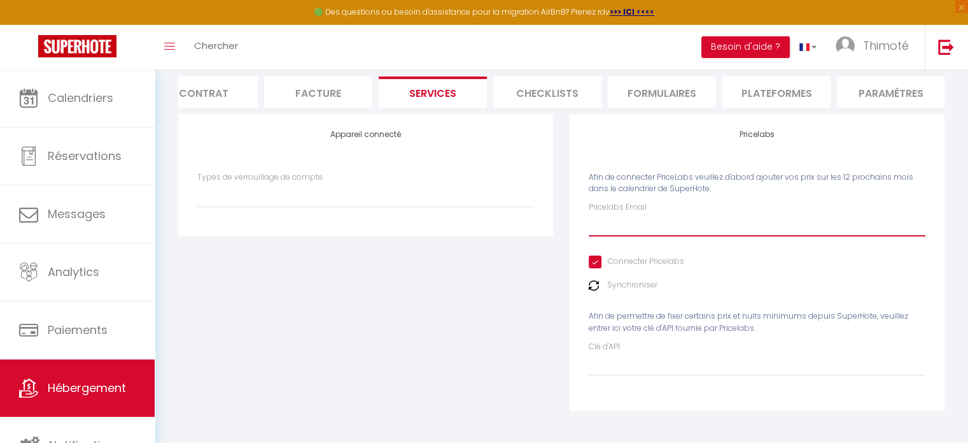
click at [644, 223] on input "Pricelabs Email" at bounding box center [757, 224] width 337 height 23
type input "t"
select select
type input "th"
select select
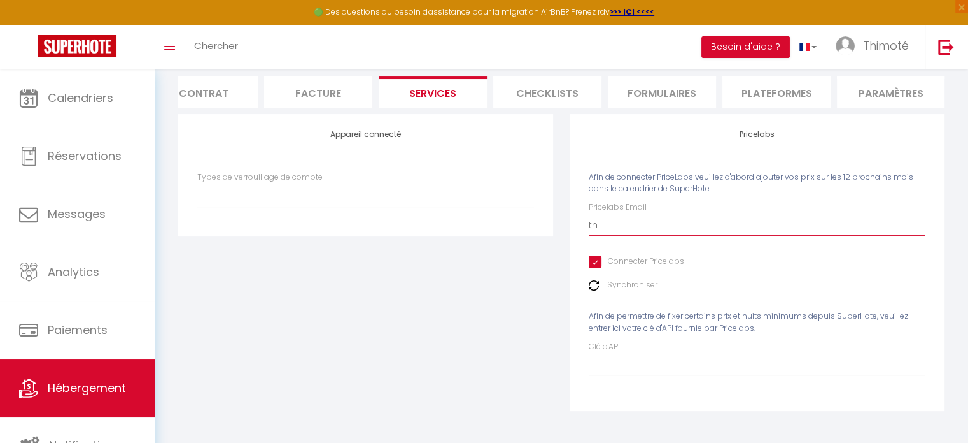
type input "thi"
select select
type input "thim"
select select
type input "thimo"
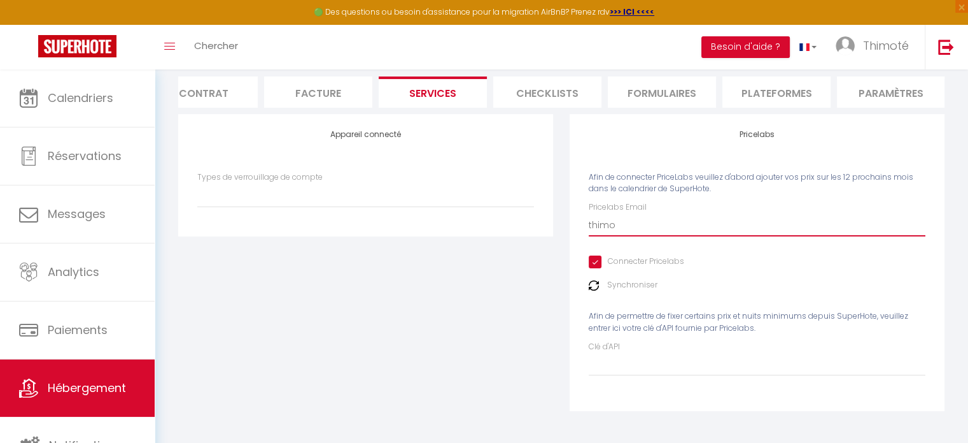
select select
type input "thimot"
select select
type input "thimote"
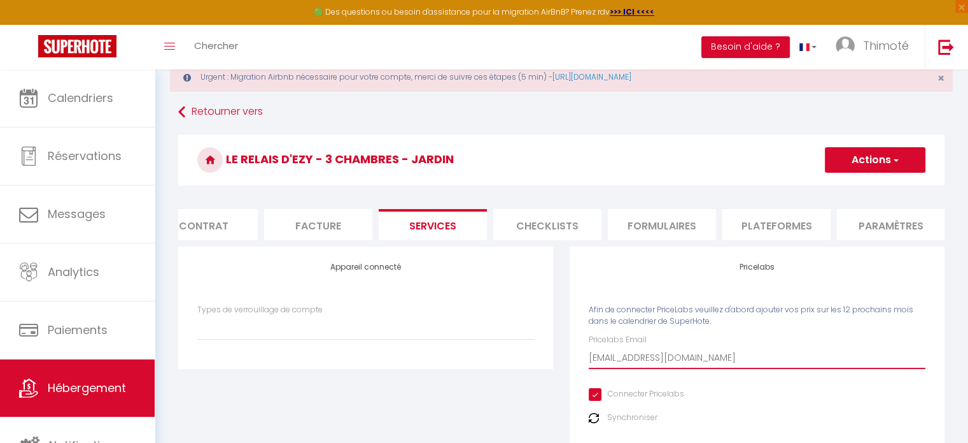
scroll to position [0, 0]
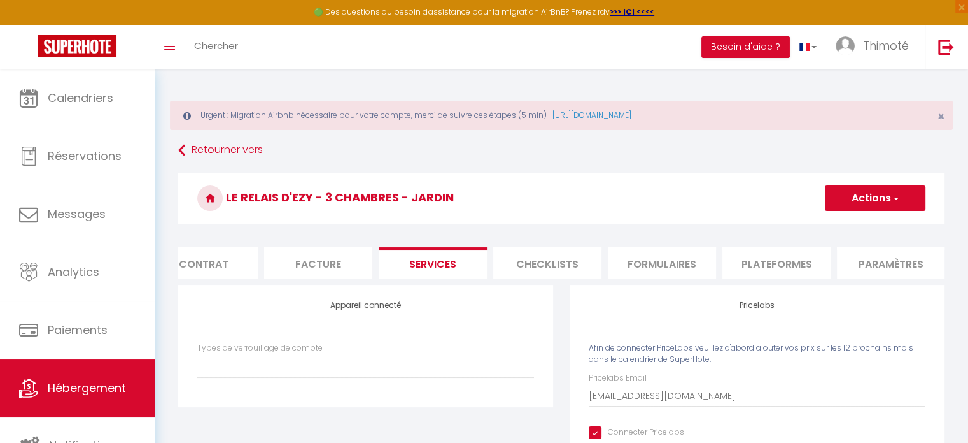
click at [868, 198] on button "Actions" at bounding box center [875, 197] width 101 height 25
click at [862, 230] on link "Enregistrer" at bounding box center [875, 226] width 101 height 17
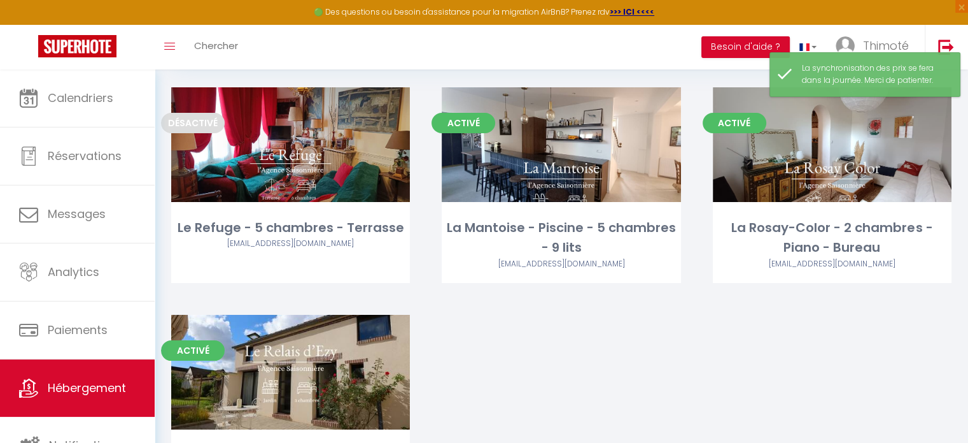
scroll to position [212, 0]
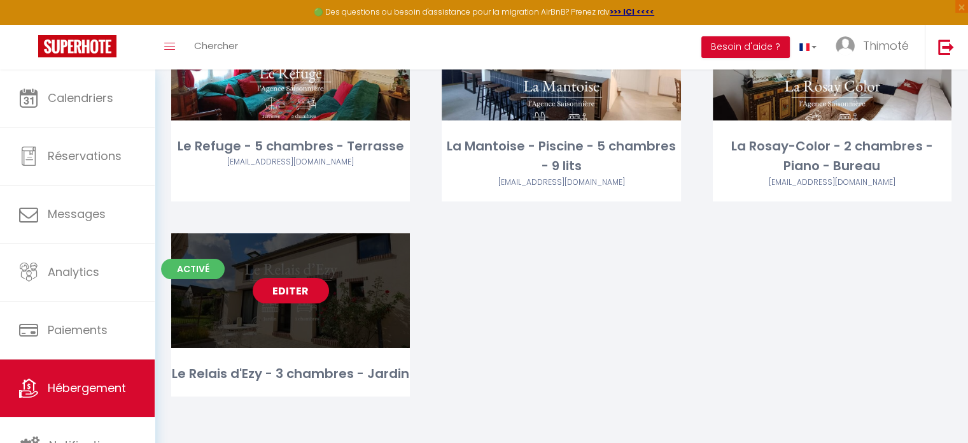
click at [305, 287] on link "Editer" at bounding box center [291, 290] width 76 height 25
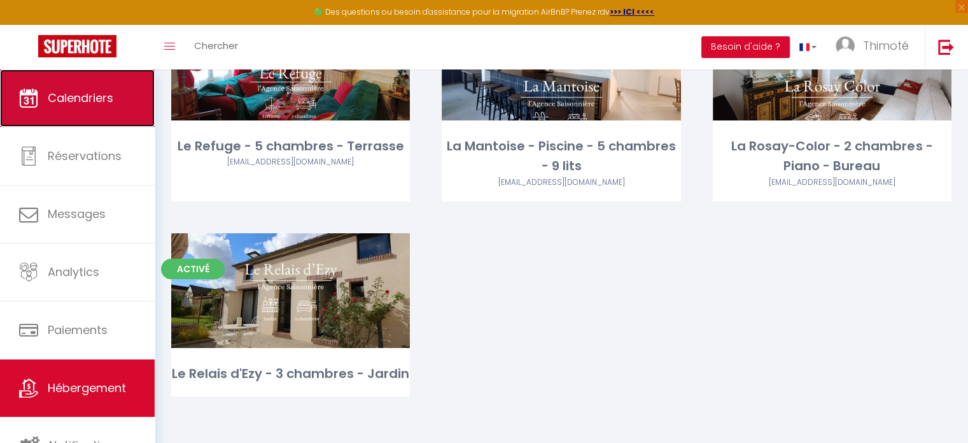
click at [74, 119] on link "Calendriers" at bounding box center [77, 97] width 155 height 57
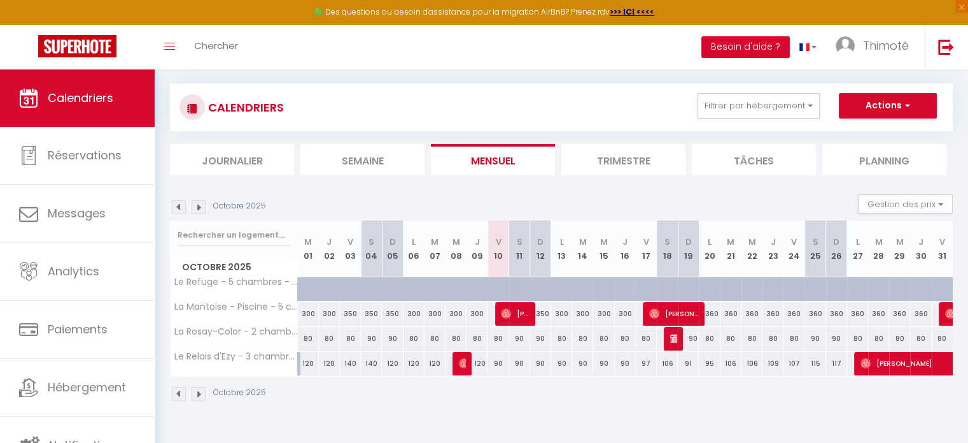
scroll to position [69, 0]
